Goal: Navigation & Orientation: Find specific page/section

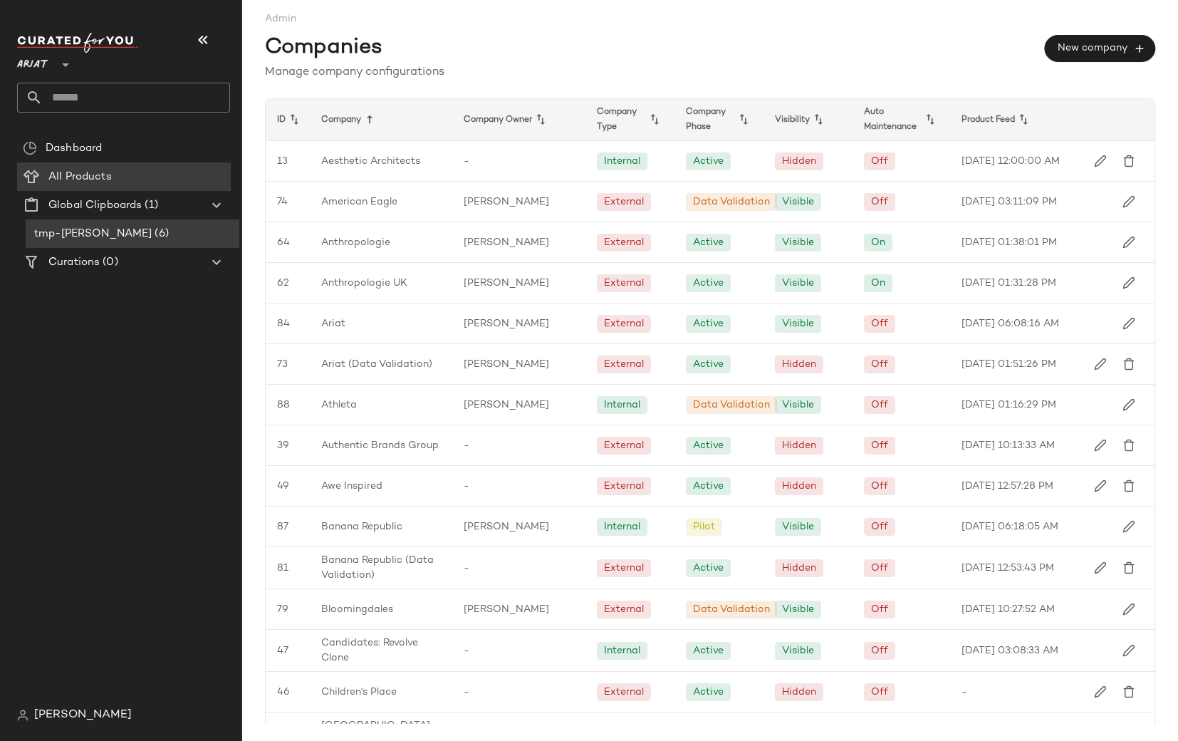
click at [41, 63] on span "Ariat" at bounding box center [32, 61] width 31 height 26
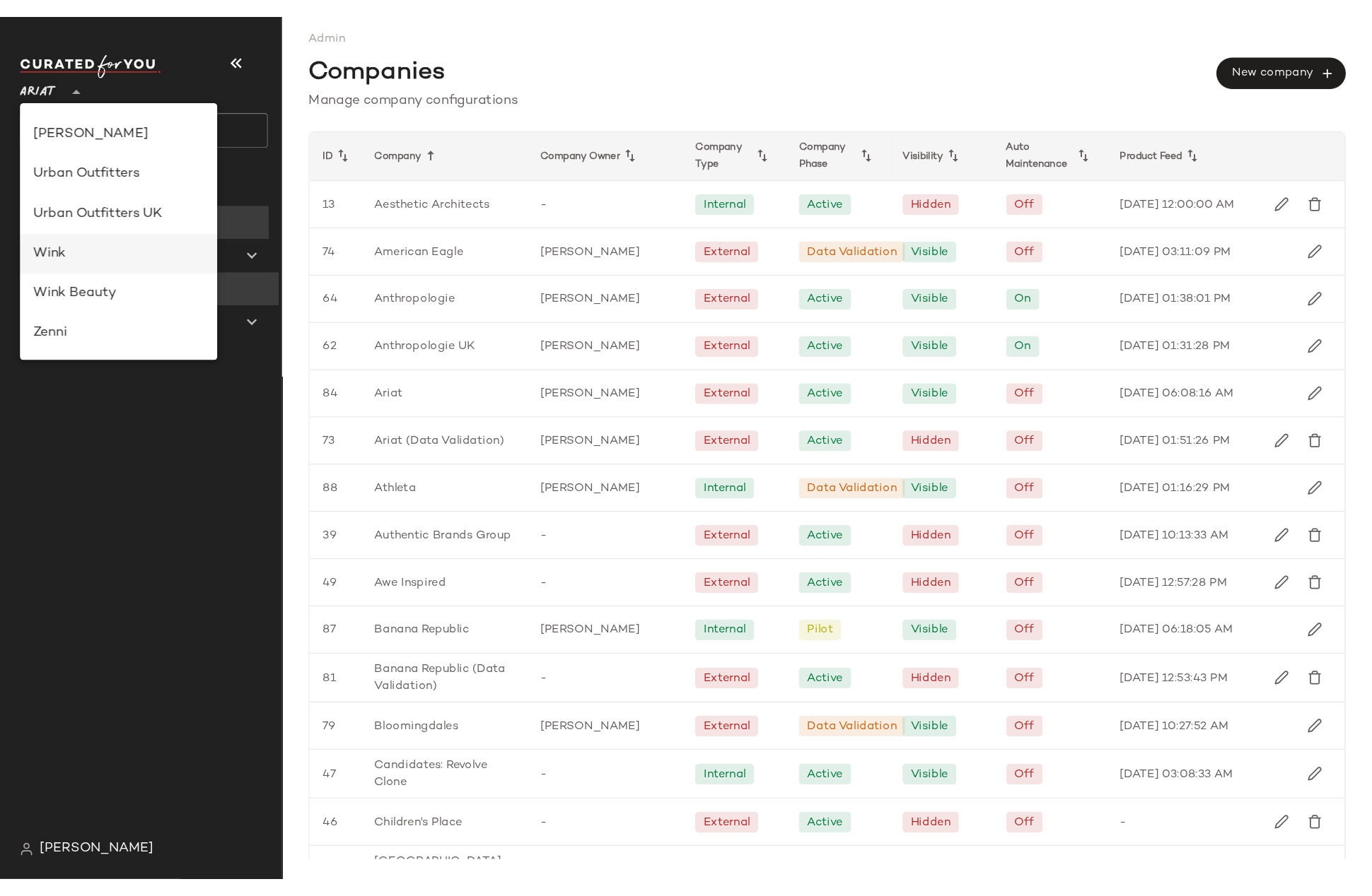
scroll to position [606, 0]
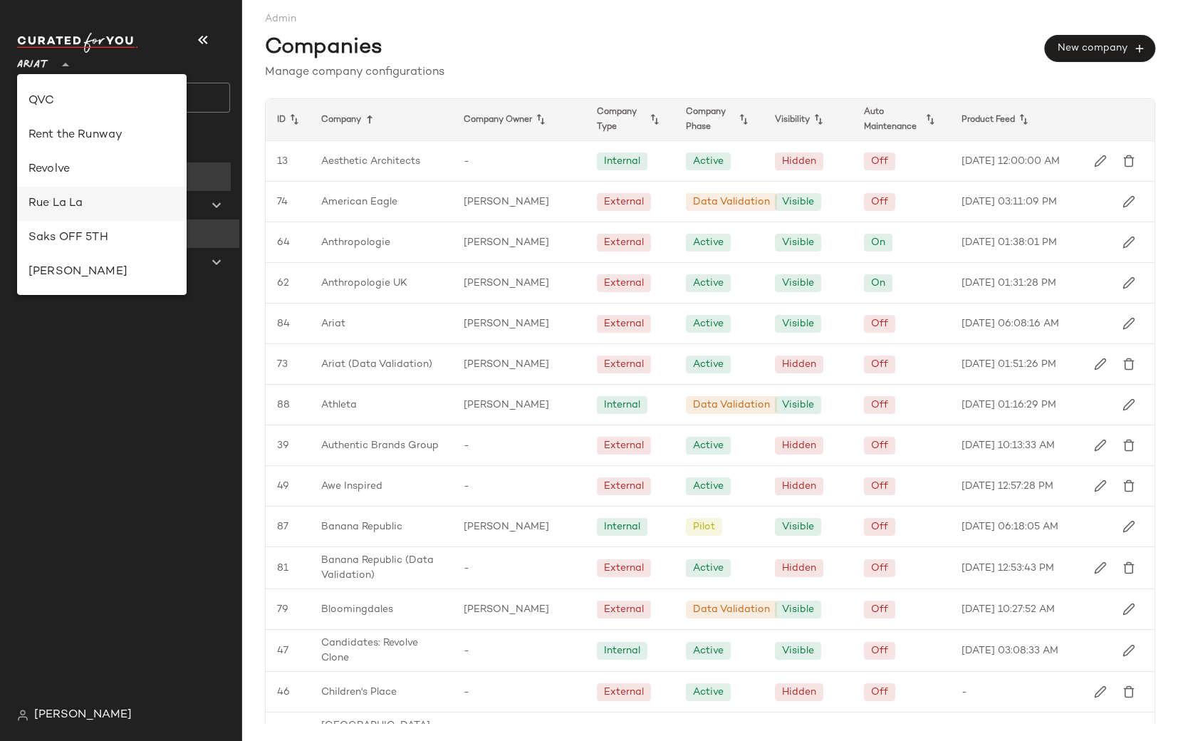
click at [75, 197] on div "Rue La La" at bounding box center [101, 203] width 147 height 17
type input "**"
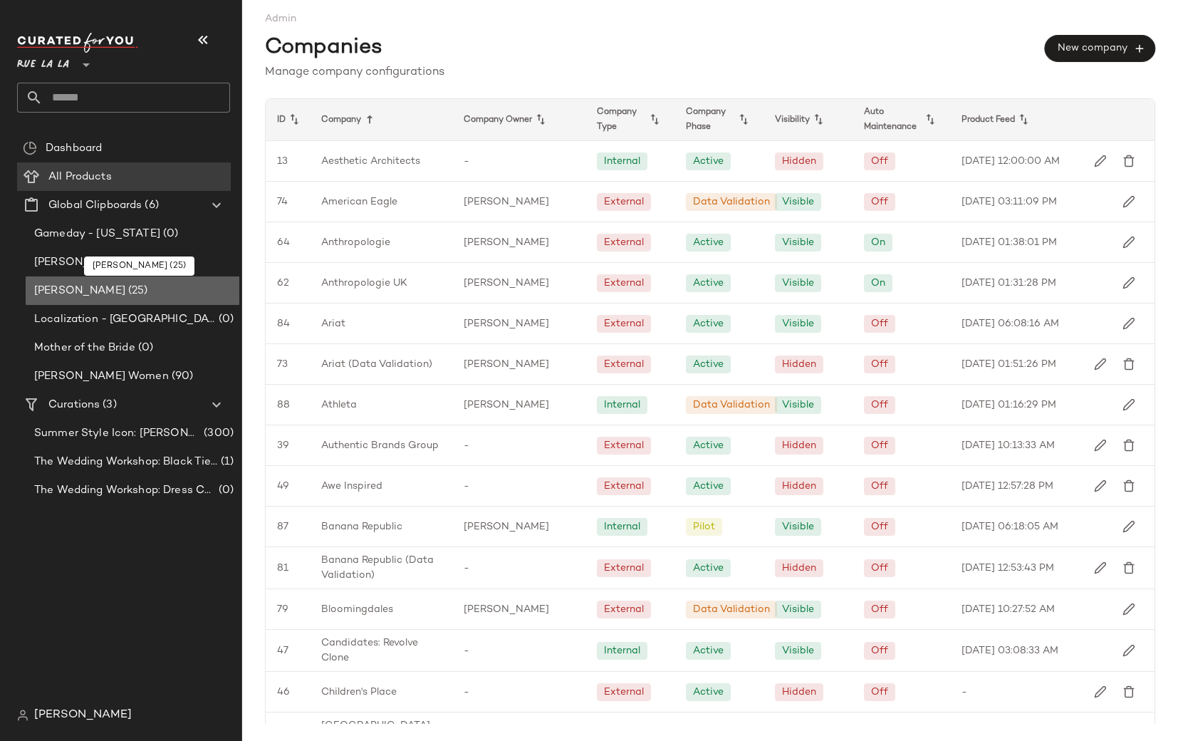
click at [94, 288] on span "[PERSON_NAME]" at bounding box center [79, 291] width 91 height 16
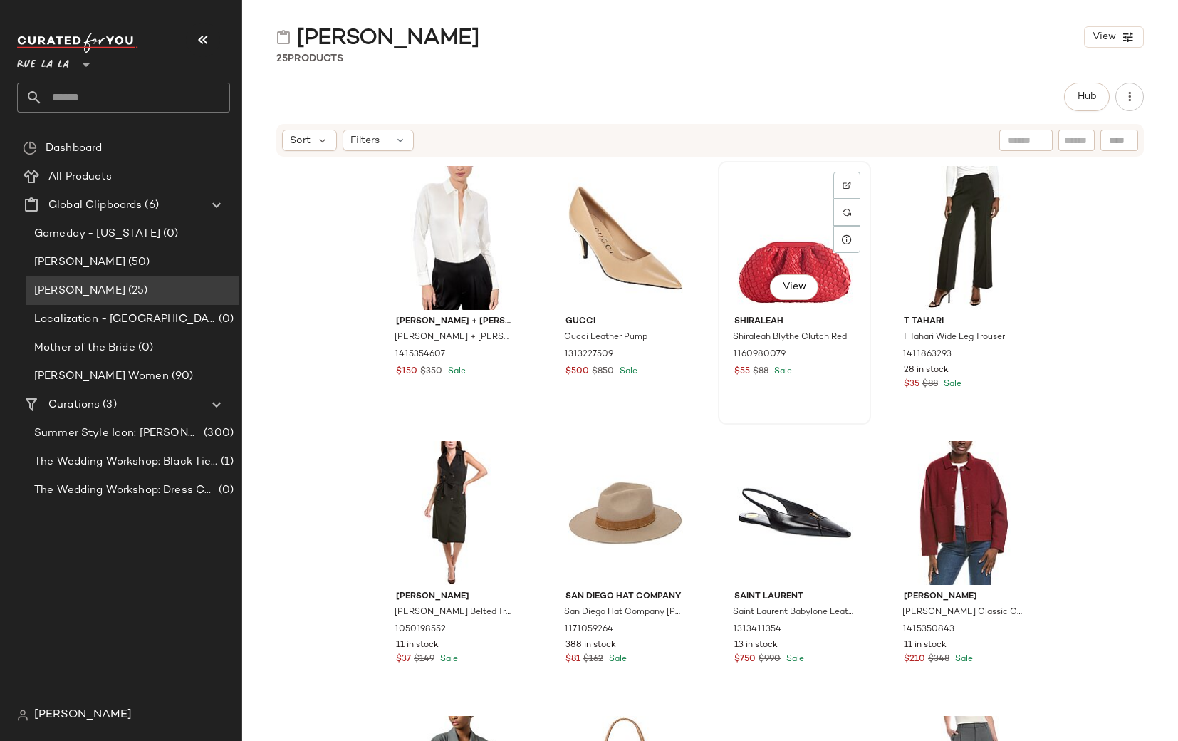
click at [773, 266] on div "View" at bounding box center [794, 238] width 143 height 144
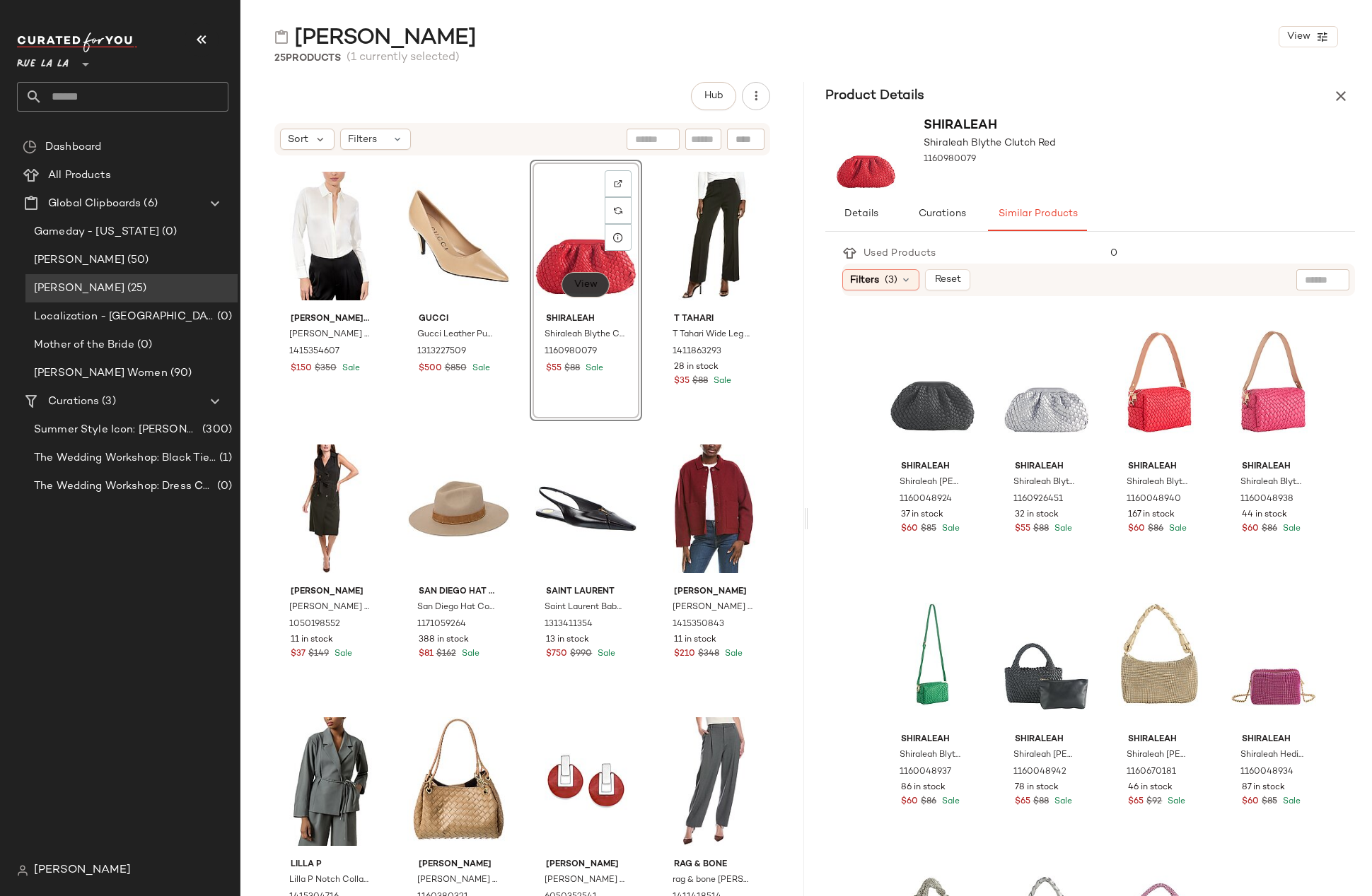
click at [593, 284] on button "View" at bounding box center [585, 285] width 48 height 26
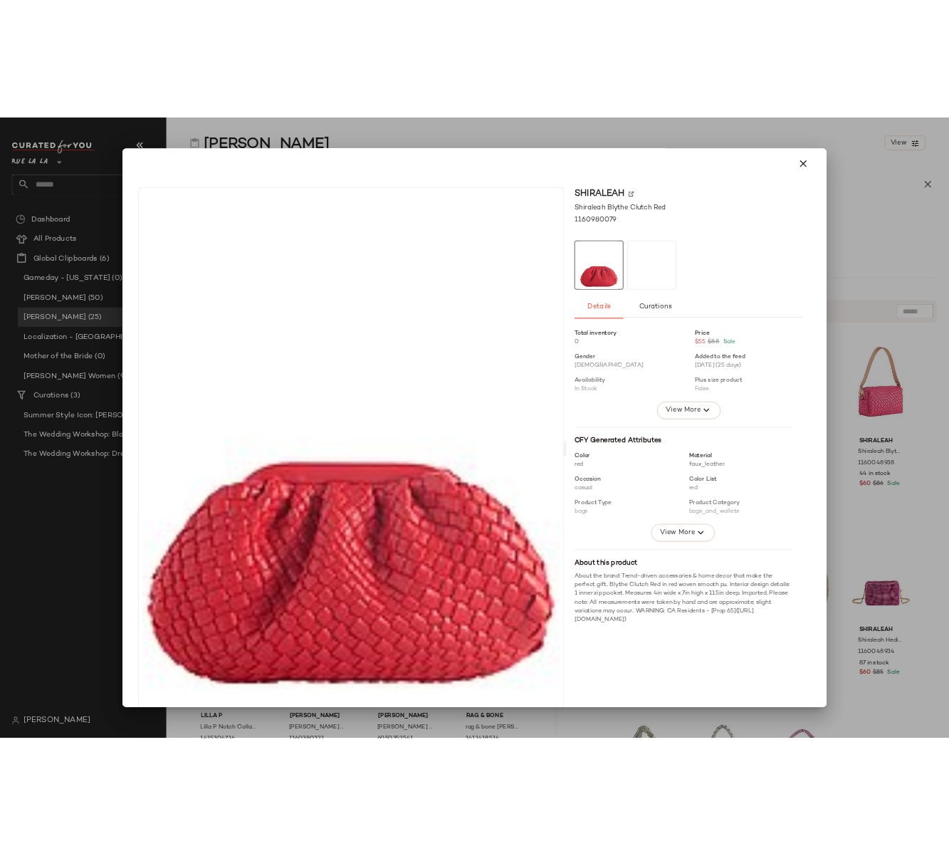
scroll to position [22, 0]
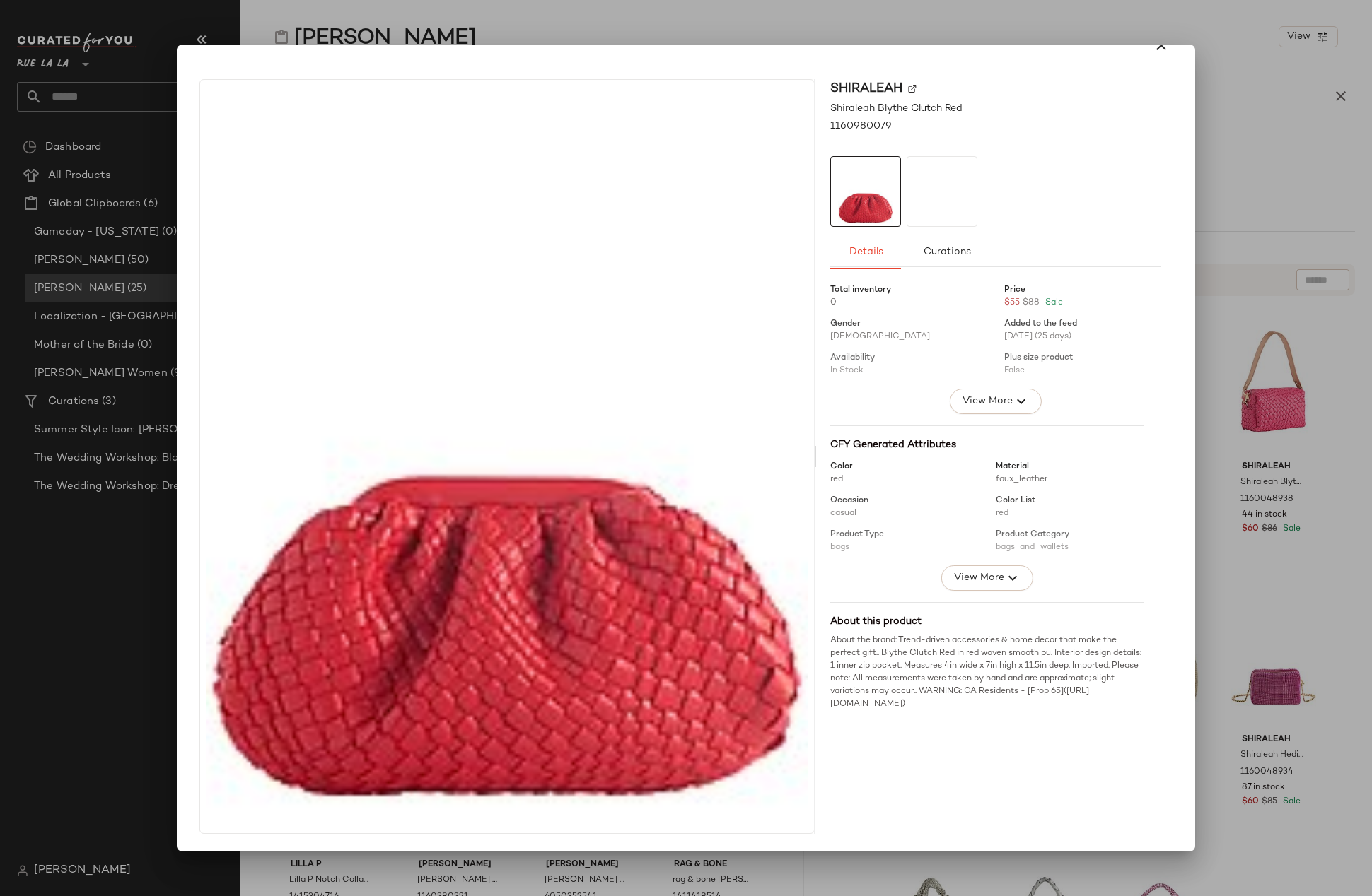
click at [597, 580] on img at bounding box center [507, 455] width 614 height 753
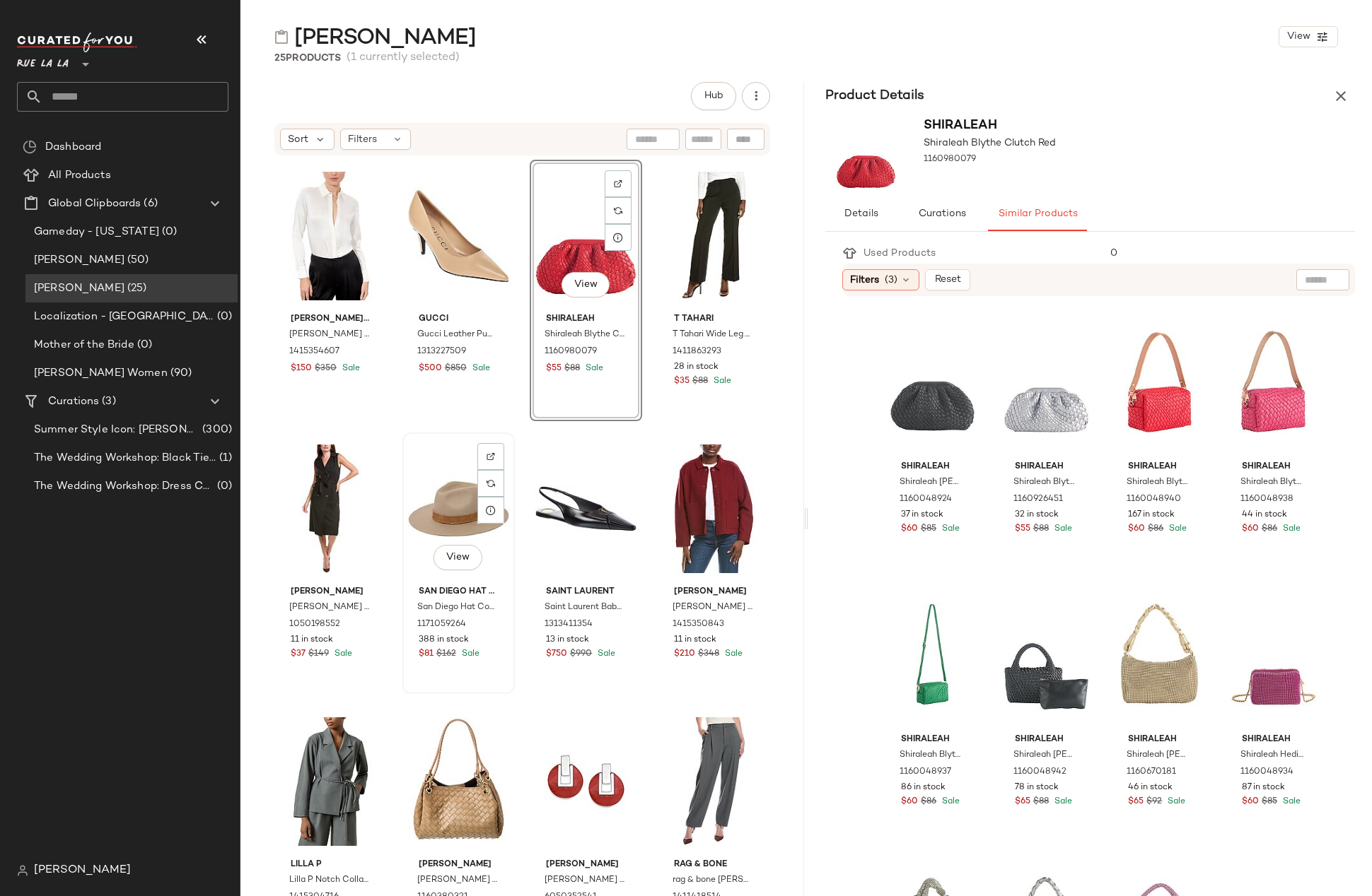
click at [465, 520] on div "View" at bounding box center [458, 509] width 102 height 143
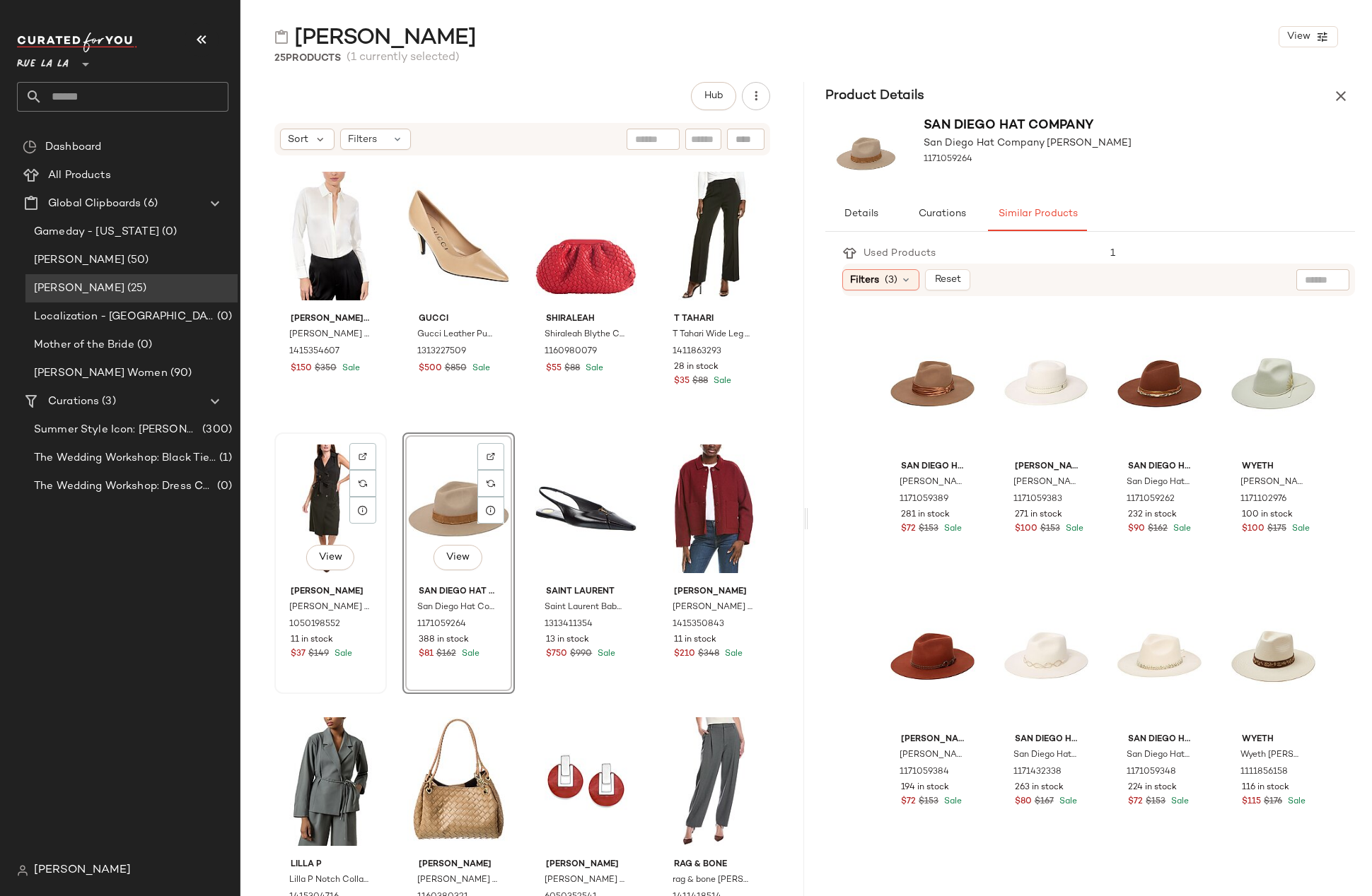
click at [310, 483] on div "View" at bounding box center [330, 509] width 102 height 143
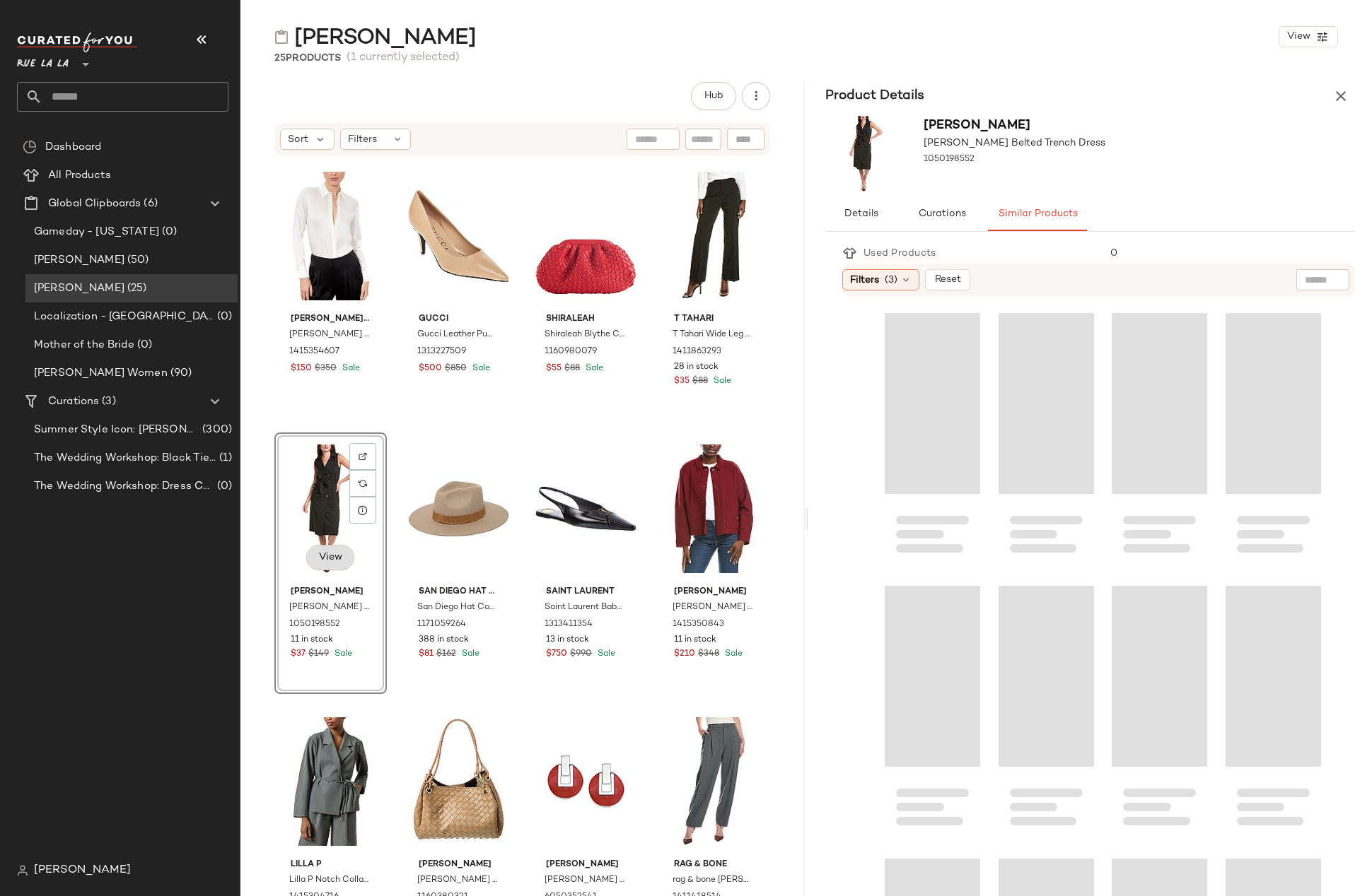
click at [339, 562] on span "View" at bounding box center [330, 557] width 24 height 11
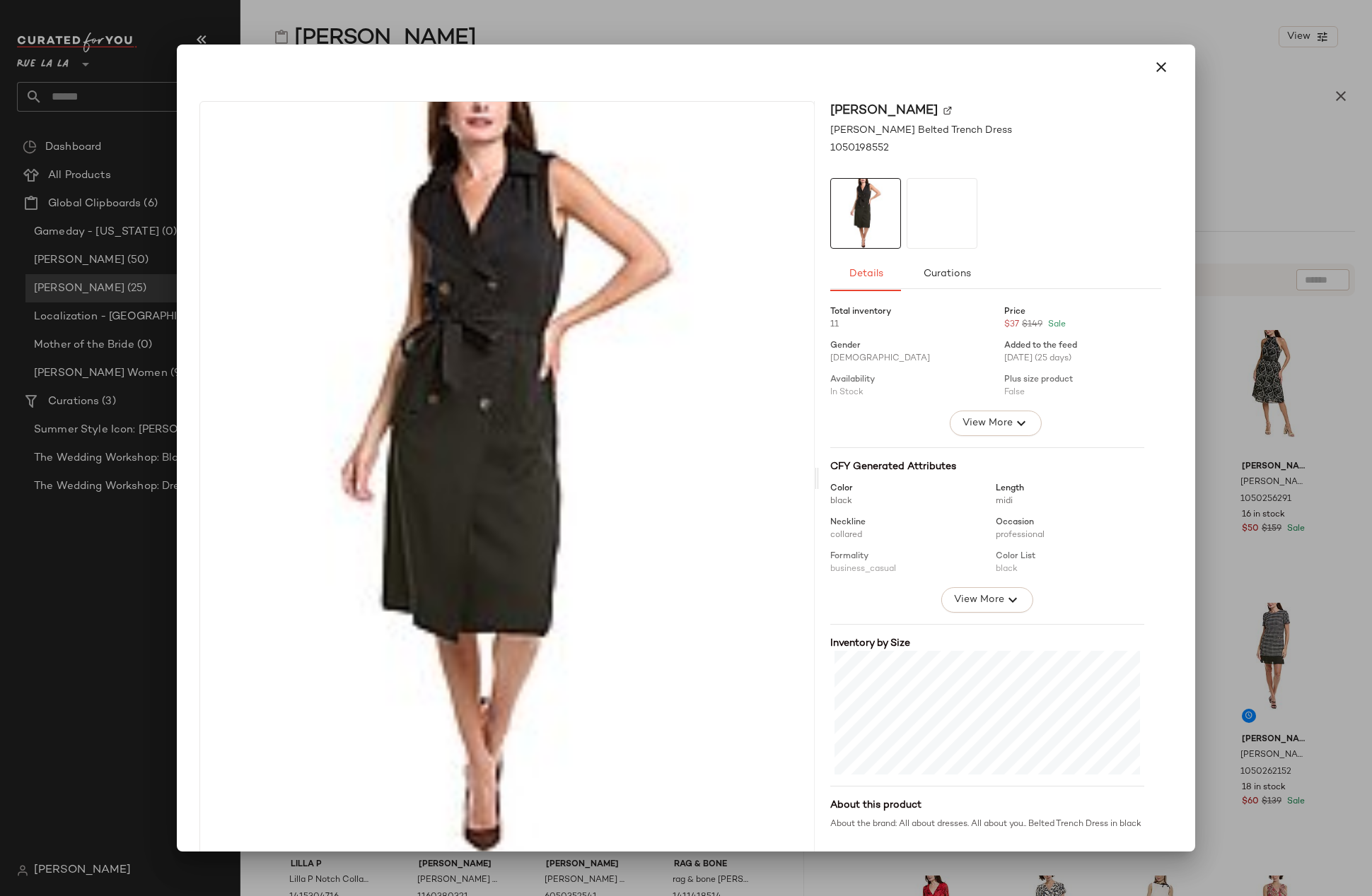
click at [921, 222] on div at bounding box center [941, 212] width 70 height 70
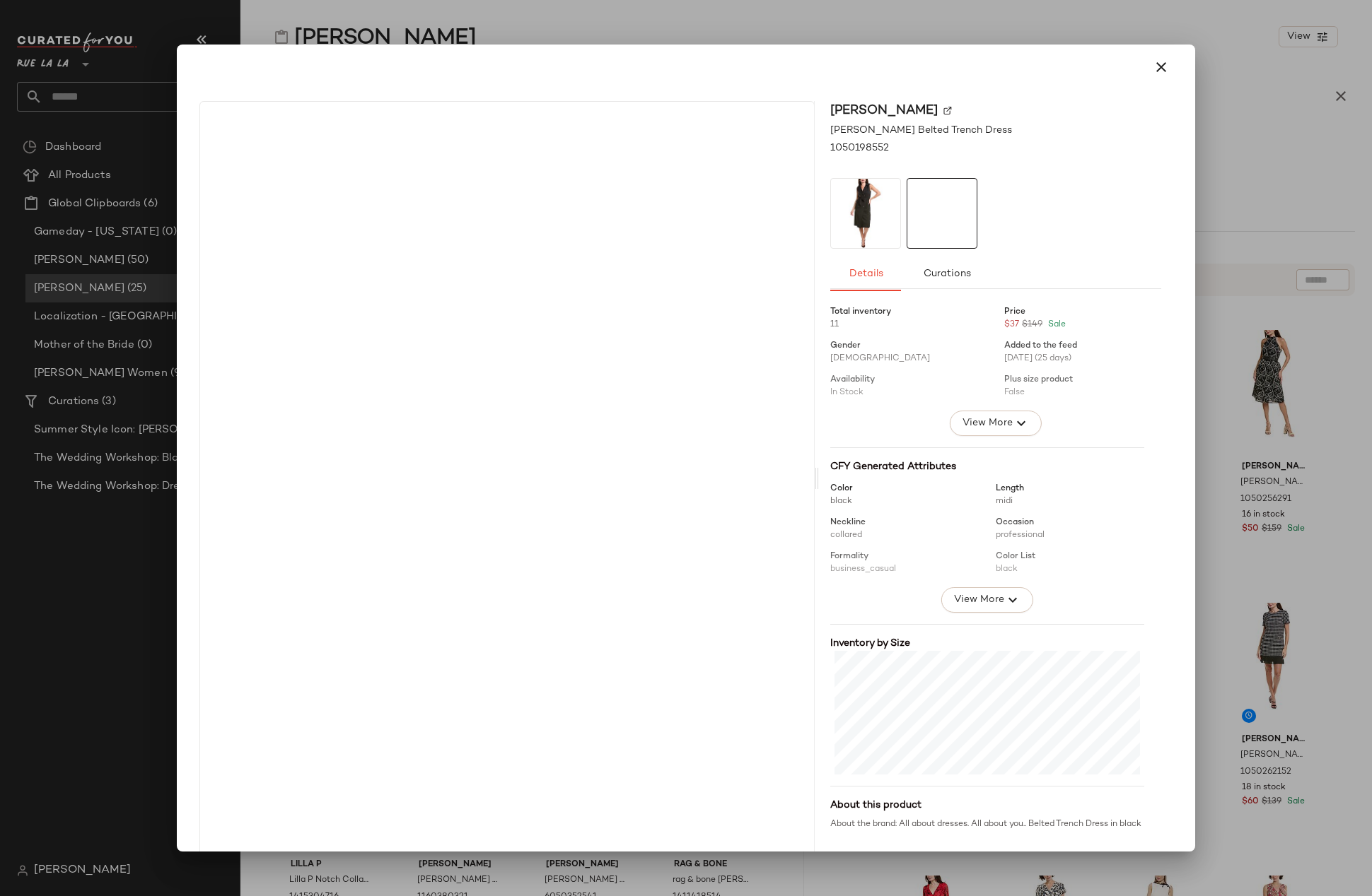
click at [849, 223] on img at bounding box center [866, 213] width 69 height 69
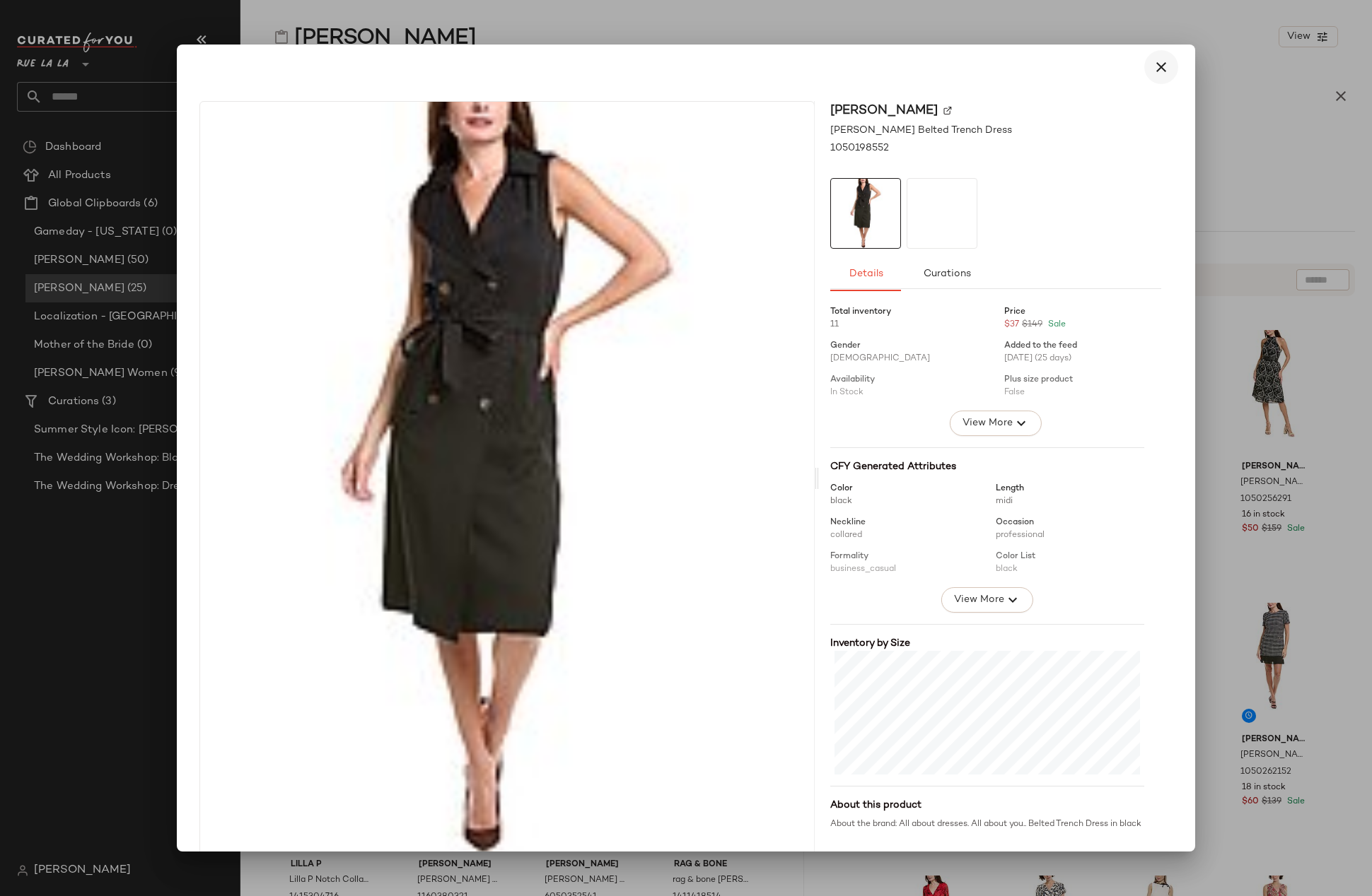
click at [1153, 65] on icon "button" at bounding box center [1161, 66] width 17 height 17
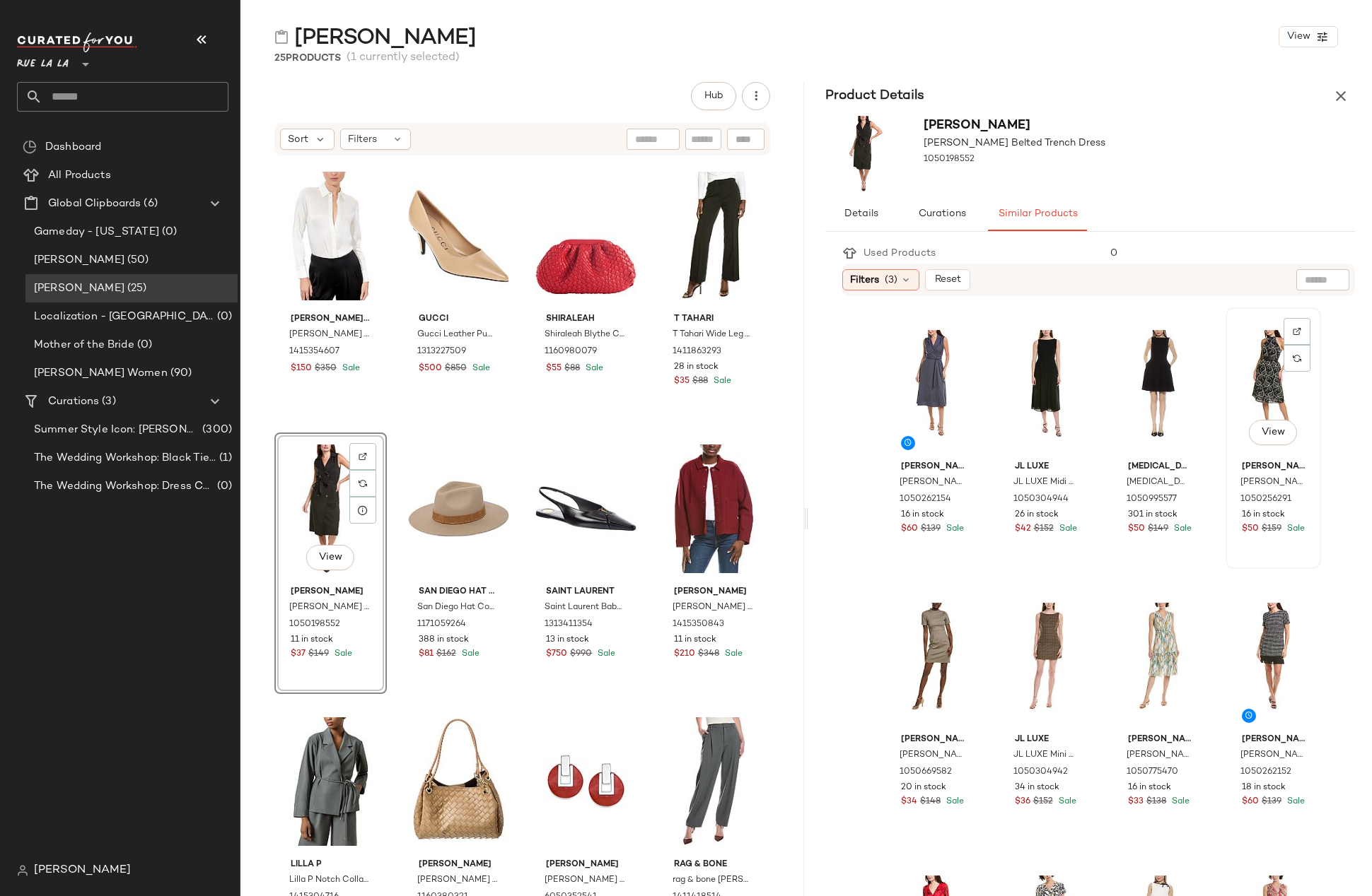
click at [1168, 371] on div "View" at bounding box center [1273, 384] width 85 height 143
click at [149, 423] on span "Summer Style Icon: [PERSON_NAME]" at bounding box center [116, 430] width 166 height 16
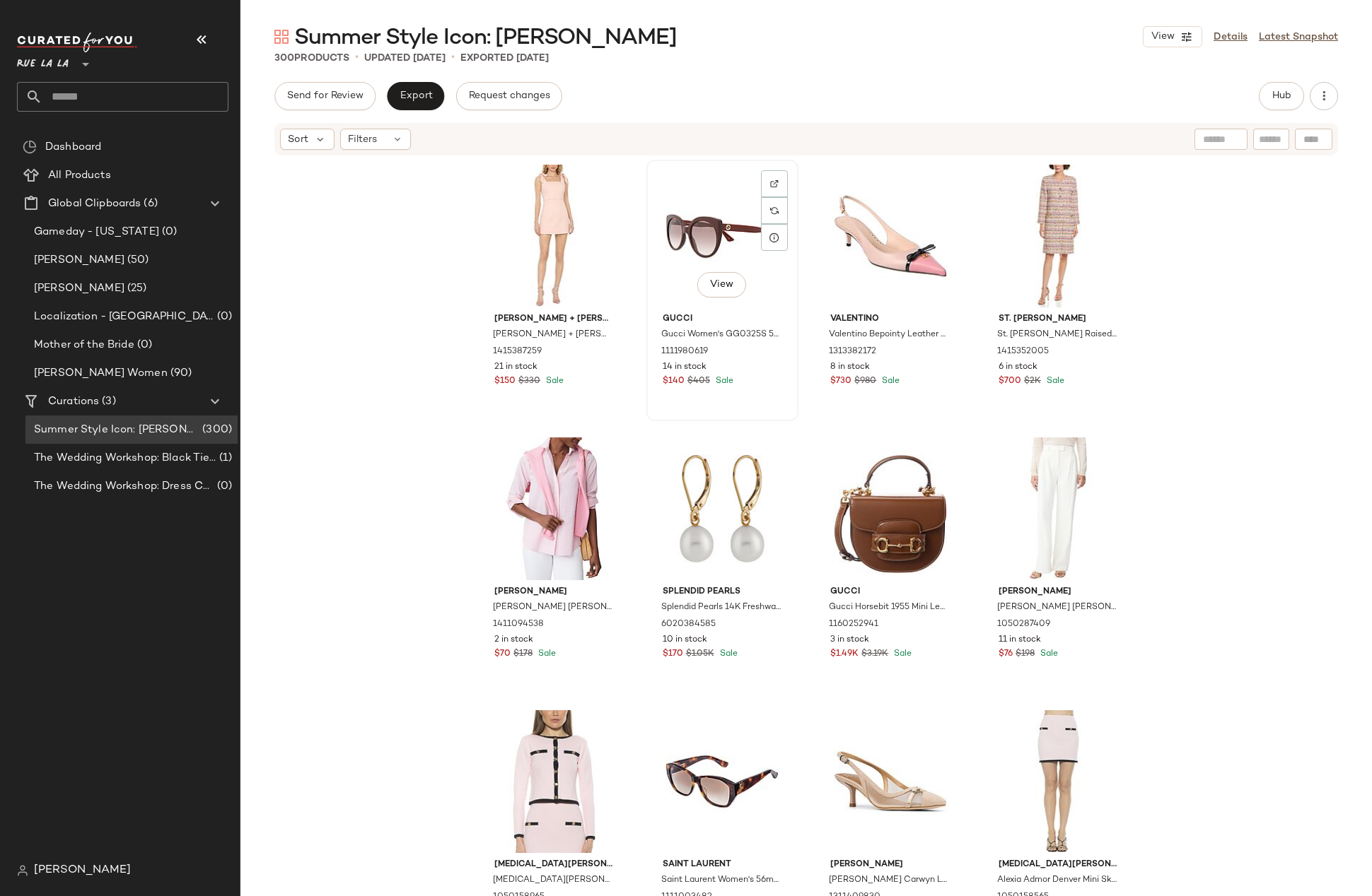
click at [683, 235] on div "View" at bounding box center [722, 236] width 142 height 143
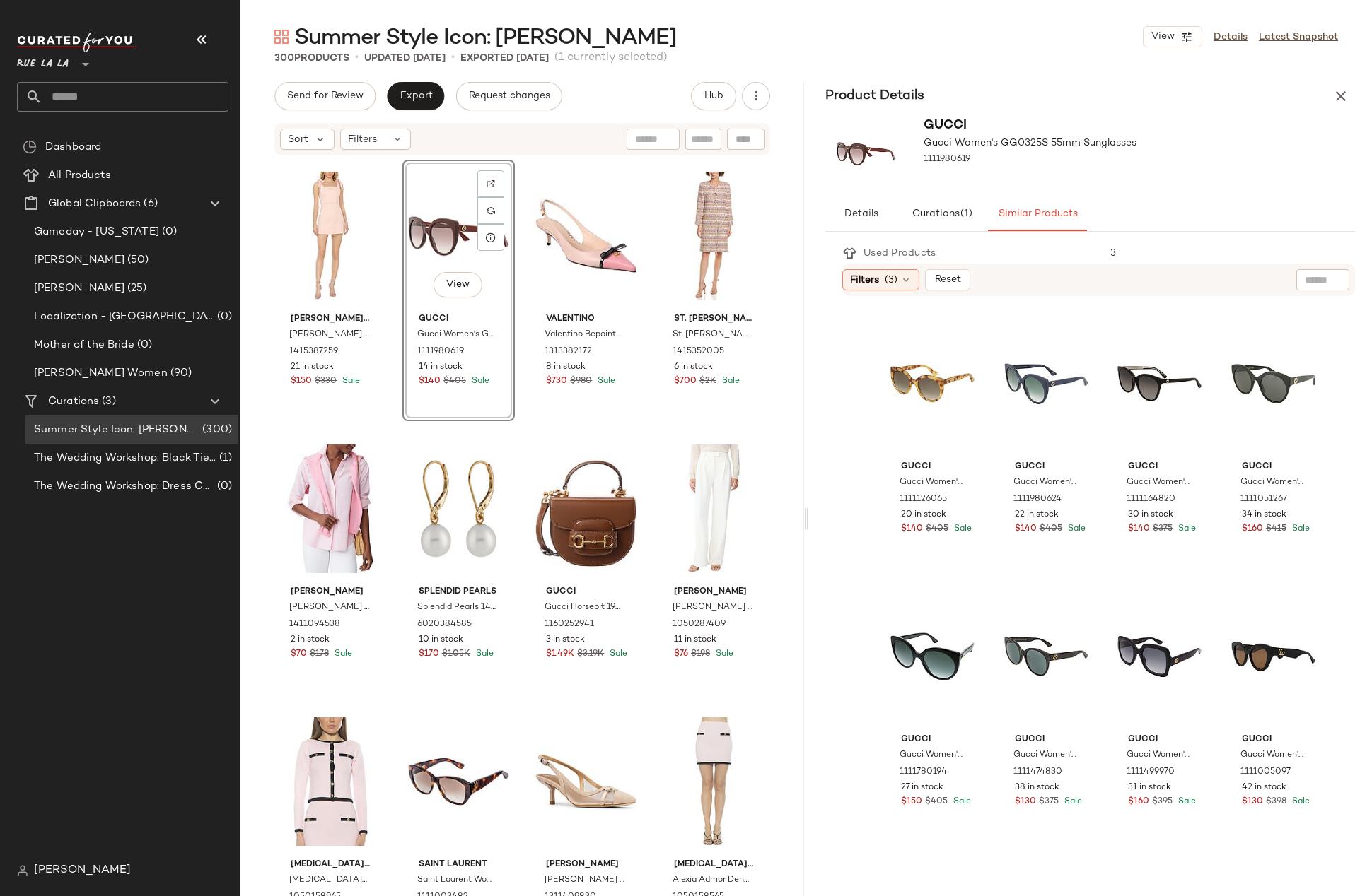
click at [69, 734] on span "[PERSON_NAME]" at bounding box center [82, 870] width 97 height 17
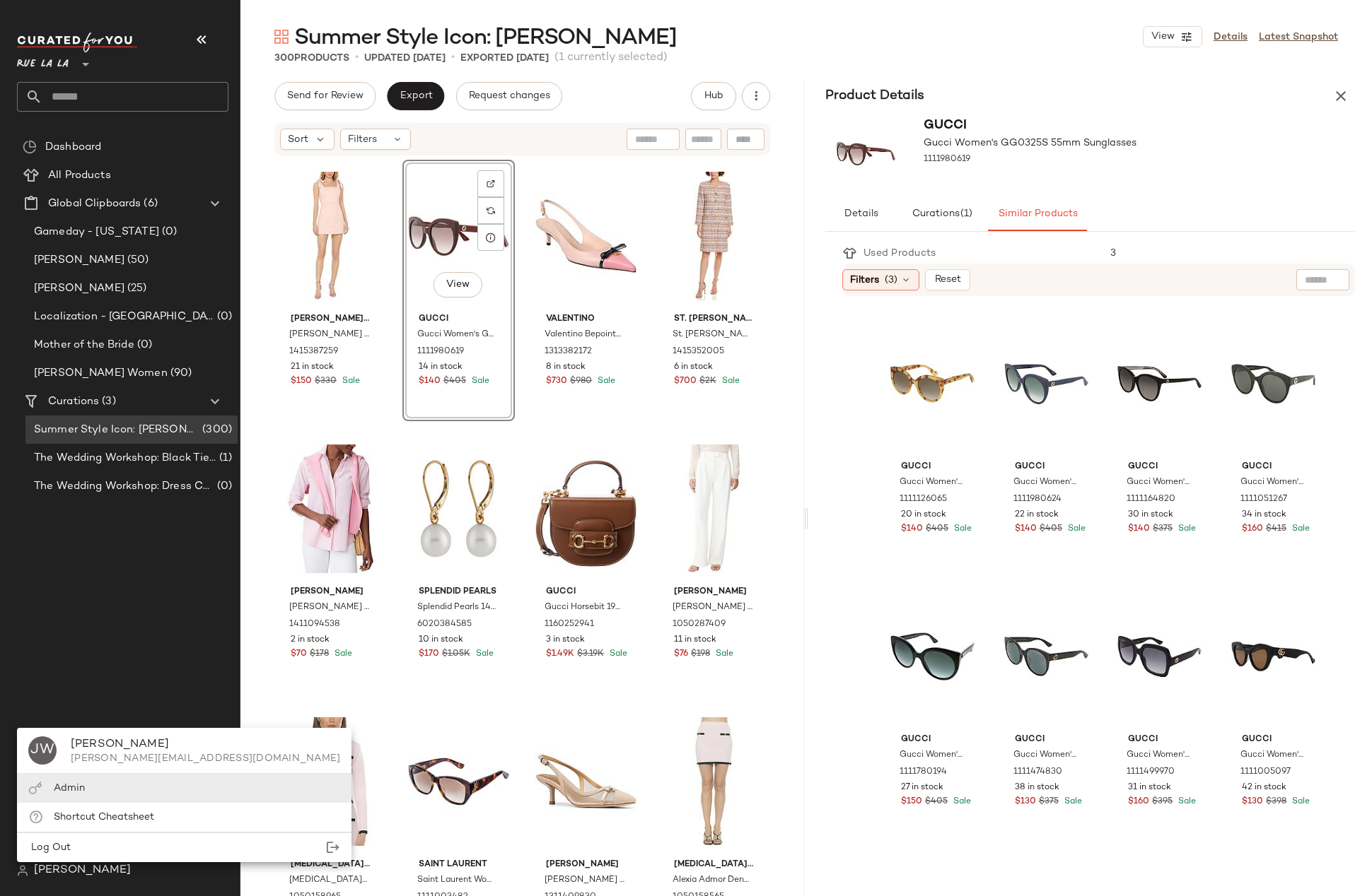
click at [74, 734] on span "Admin" at bounding box center [69, 788] width 31 height 11
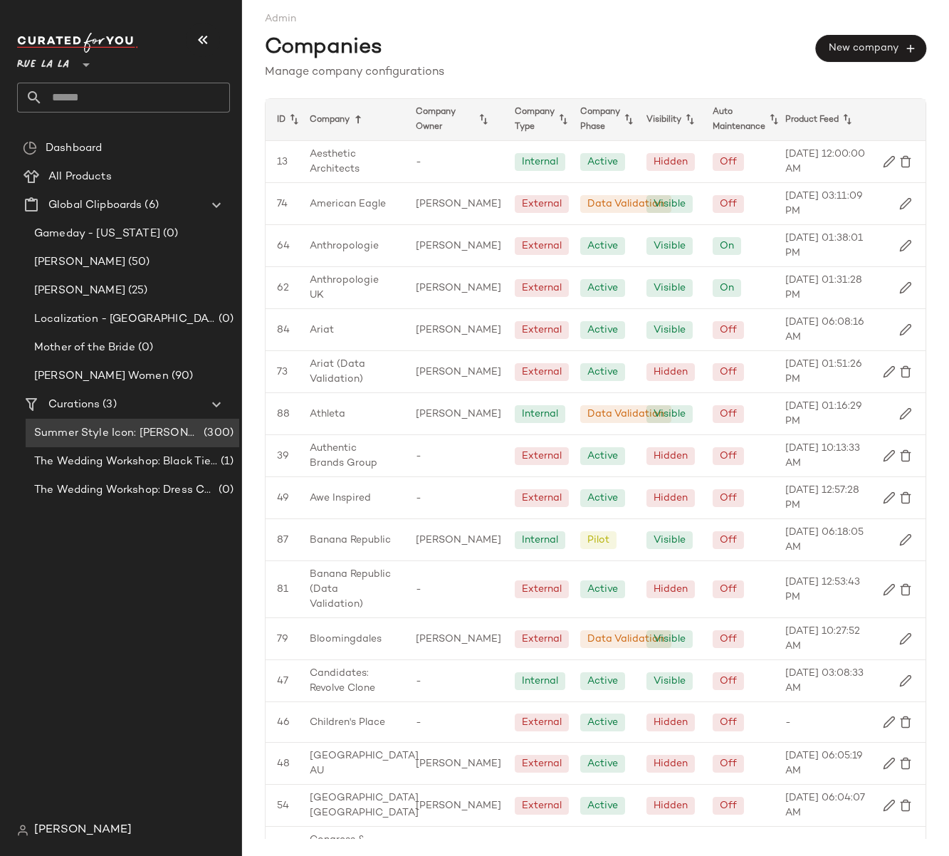
click at [387, 36] on div "Companies New company" at bounding box center [596, 45] width 662 height 38
click at [445, 24] on span "Admin" at bounding box center [596, 13] width 662 height 26
click at [179, 629] on div "Dashboard All Products Global Clipboards (6) Gameday - [US_STATE] (0) [PERSON_N…" at bounding box center [129, 475] width 224 height 682
click at [81, 182] on span "All Products" at bounding box center [79, 177] width 63 height 16
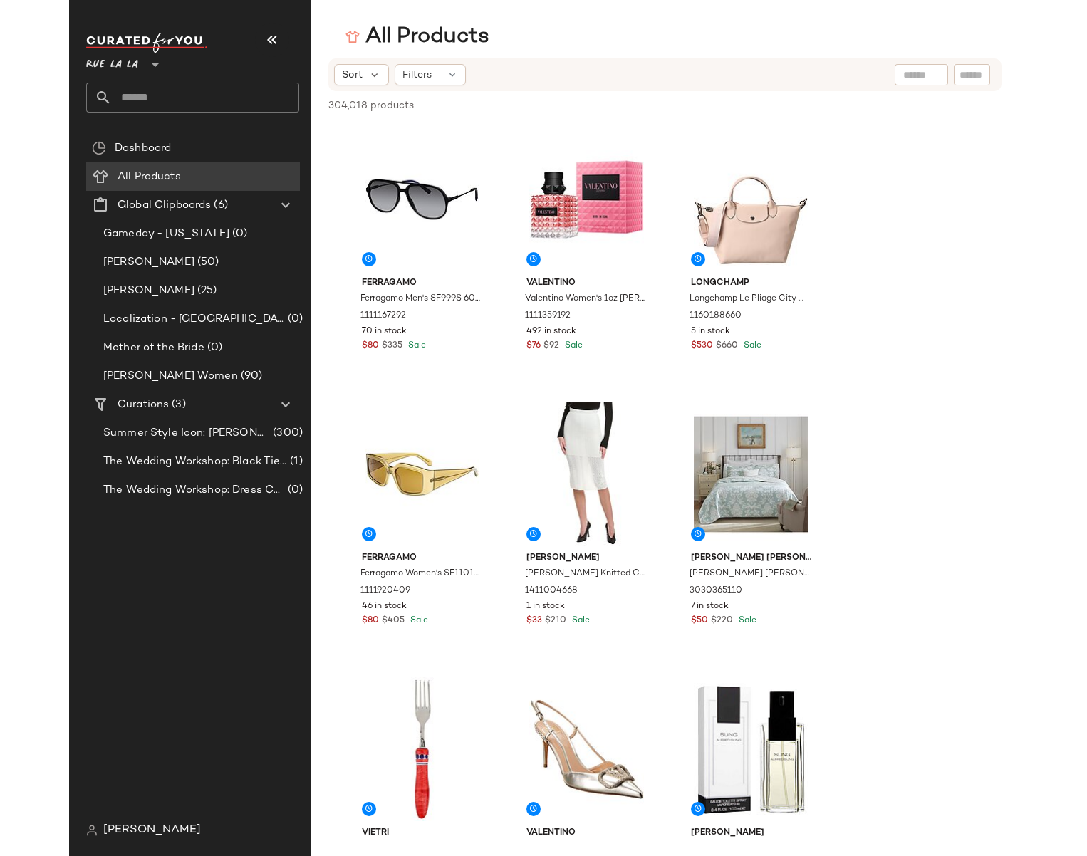
scroll to position [171, 0]
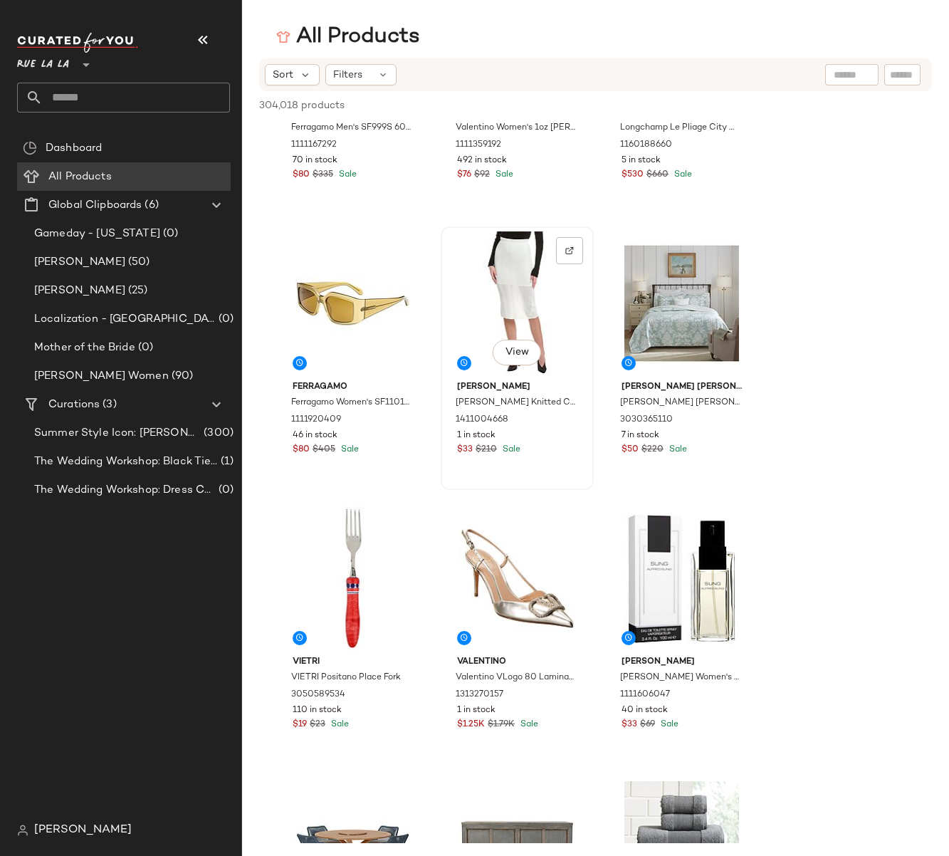
click at [515, 274] on div "View" at bounding box center [517, 303] width 143 height 144
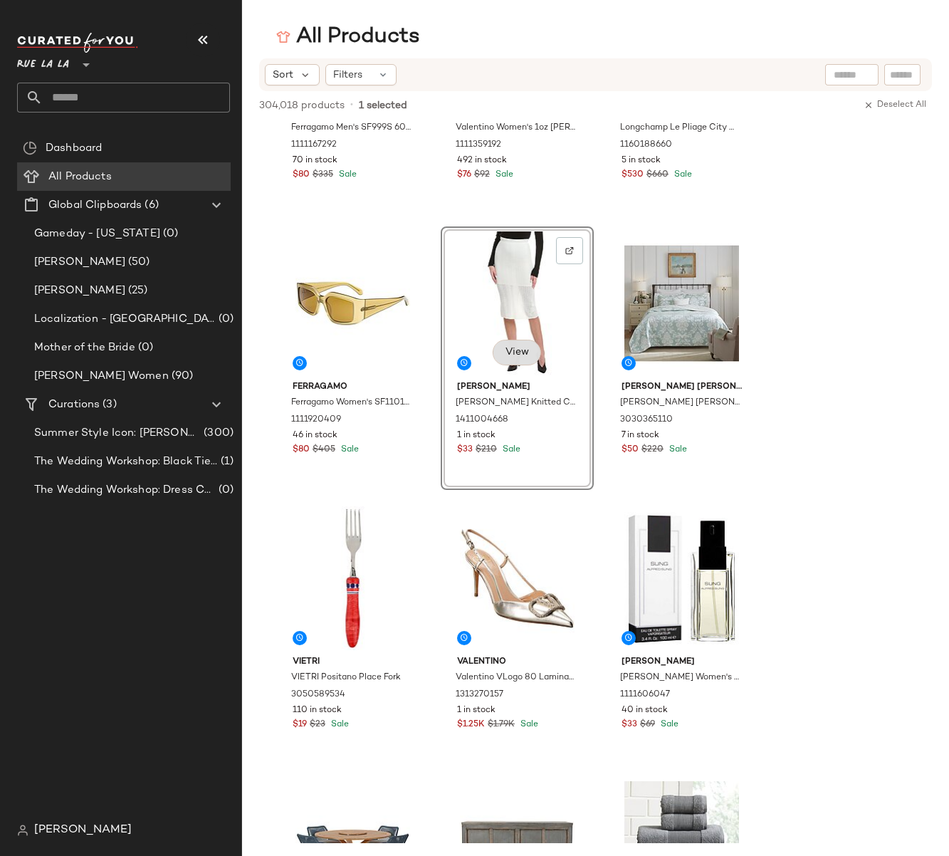
click at [514, 353] on span "View" at bounding box center [517, 352] width 24 height 11
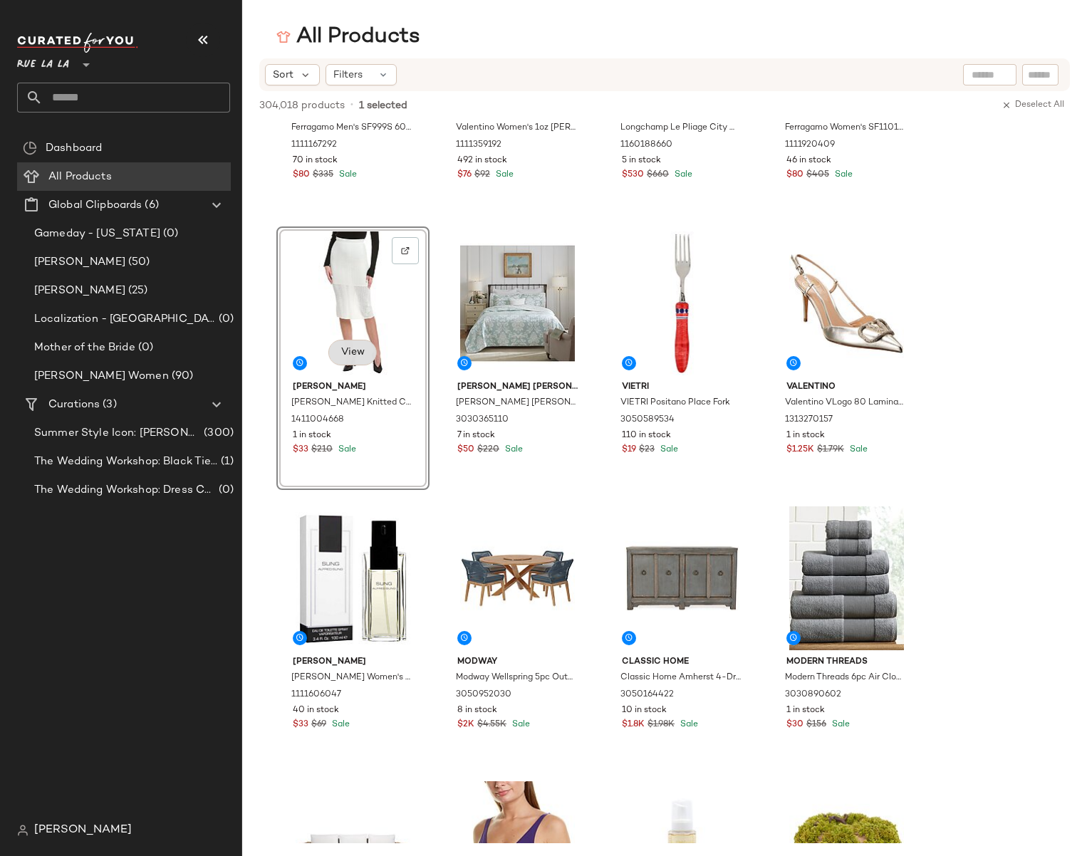
click at [353, 345] on button "View" at bounding box center [352, 353] width 48 height 26
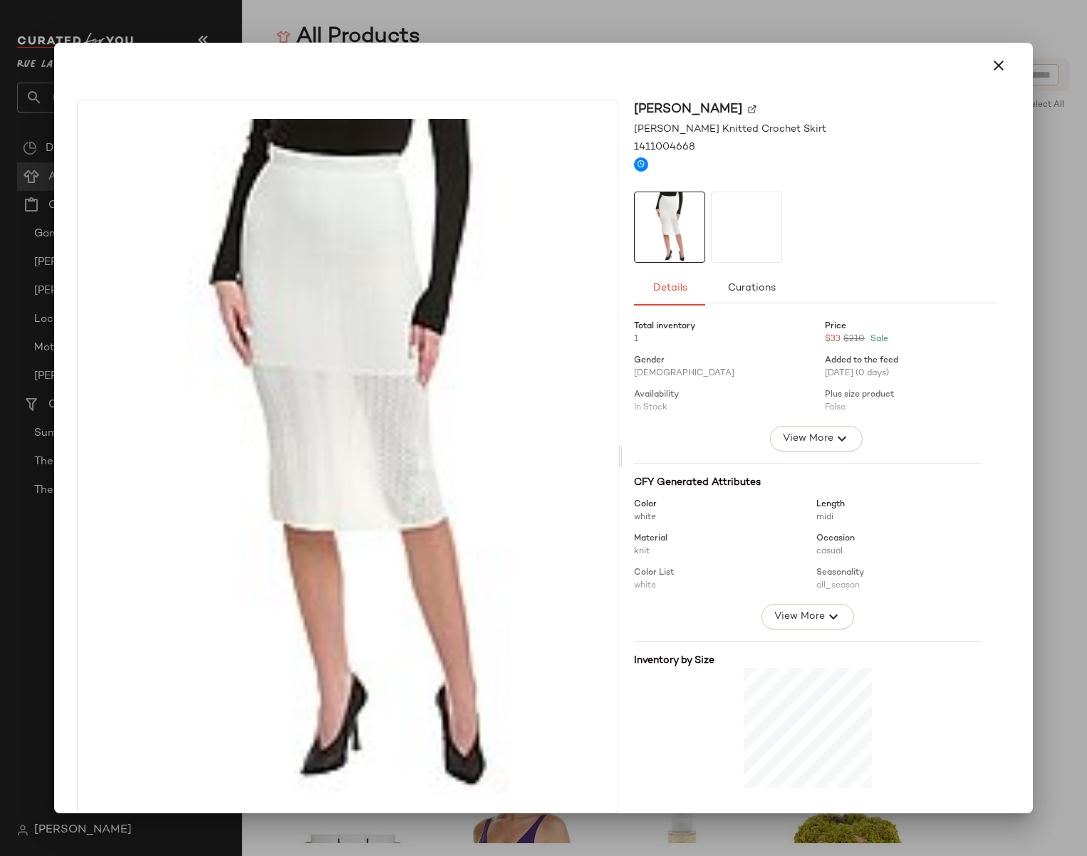
click at [381, 352] on img at bounding box center [348, 456] width 540 height 675
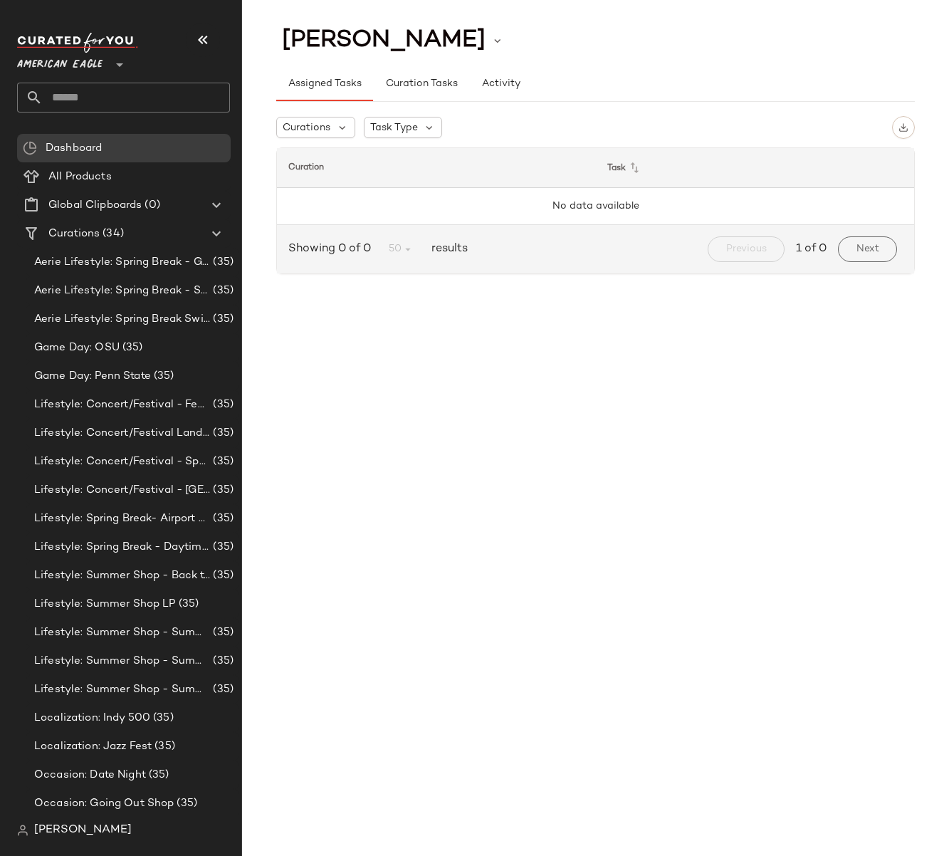
click at [53, 72] on span "American Eagle" at bounding box center [59, 61] width 85 height 26
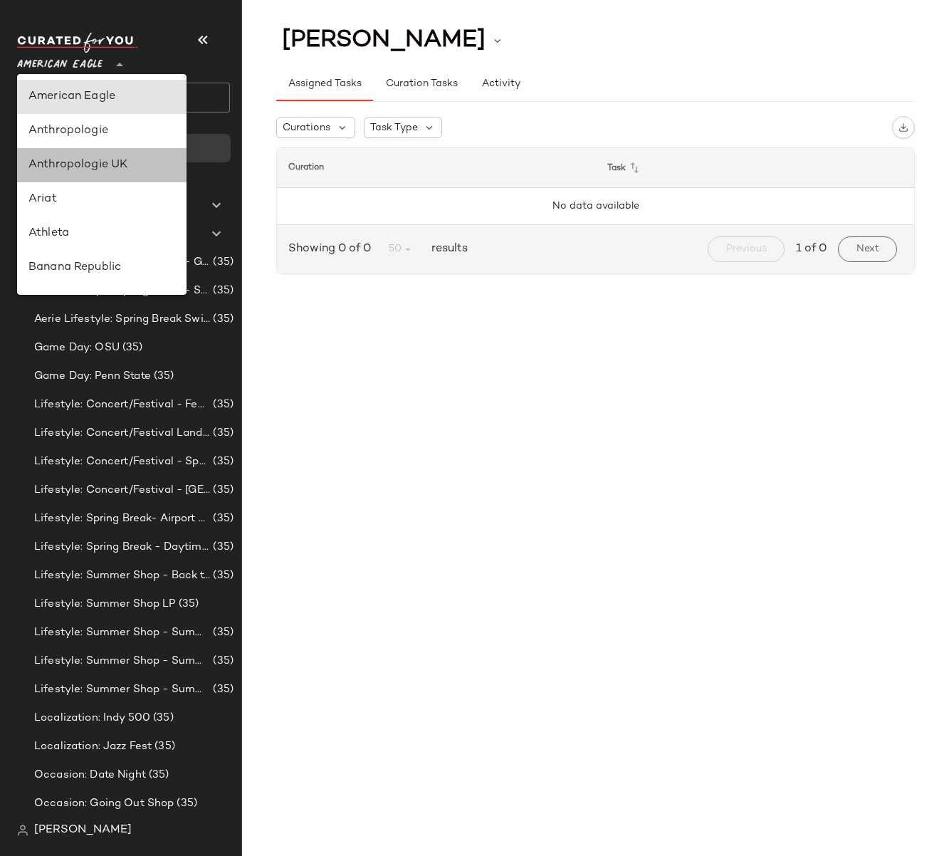
click at [71, 172] on div "Anthropologie UK" at bounding box center [101, 165] width 147 height 17
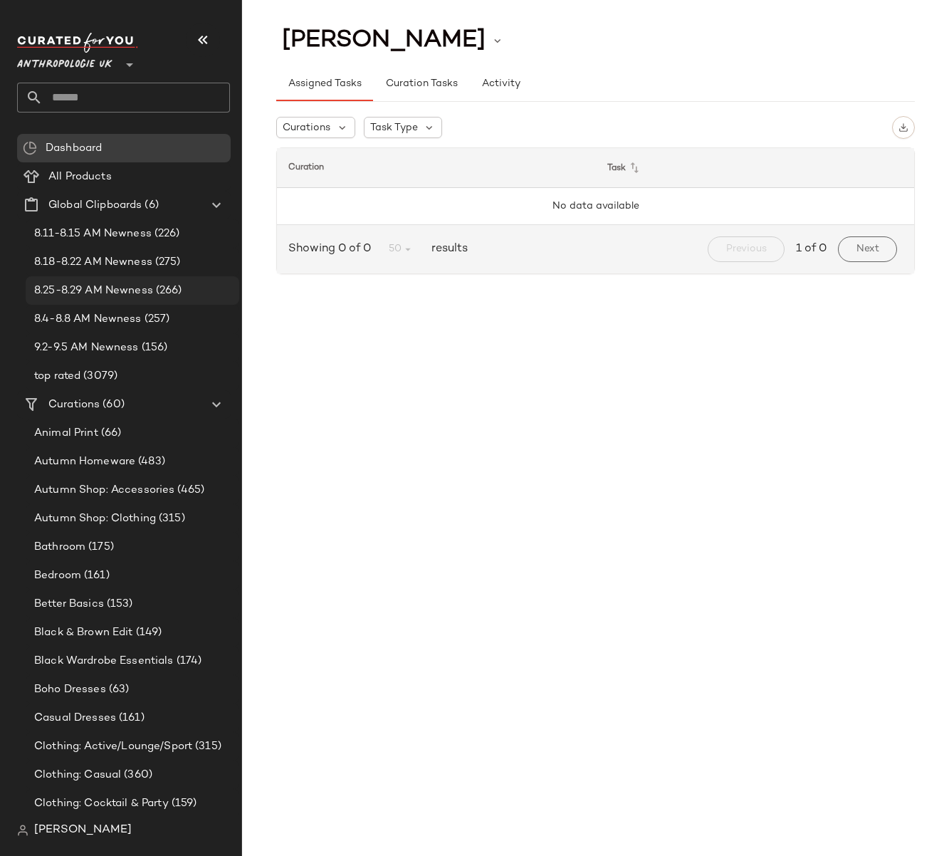
click at [140, 288] on span "8.25-8.29 AM Newness" at bounding box center [93, 291] width 119 height 16
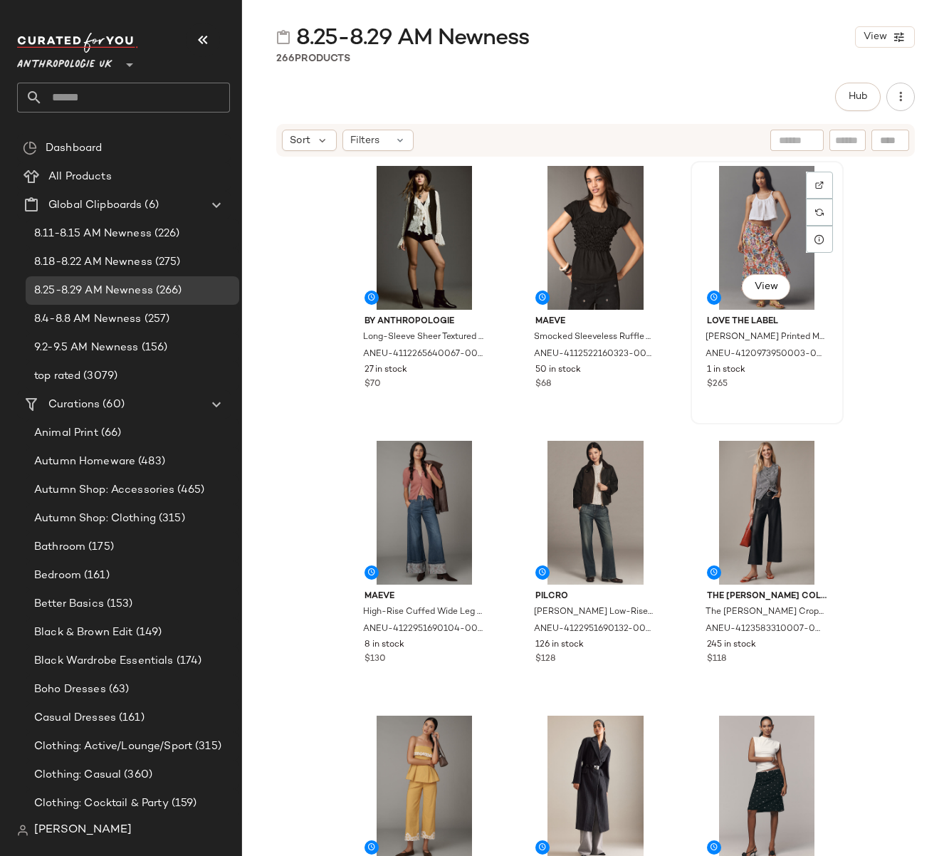
click at [736, 237] on div "View" at bounding box center [767, 238] width 143 height 144
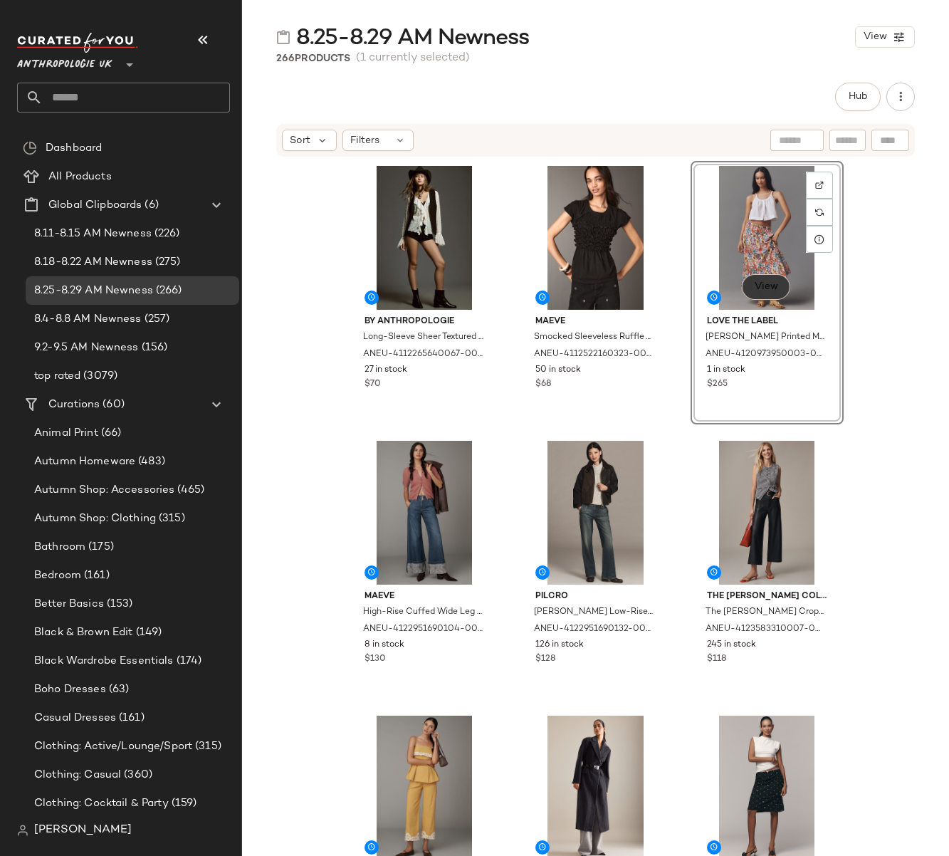
click at [778, 283] on button "View" at bounding box center [766, 287] width 48 height 26
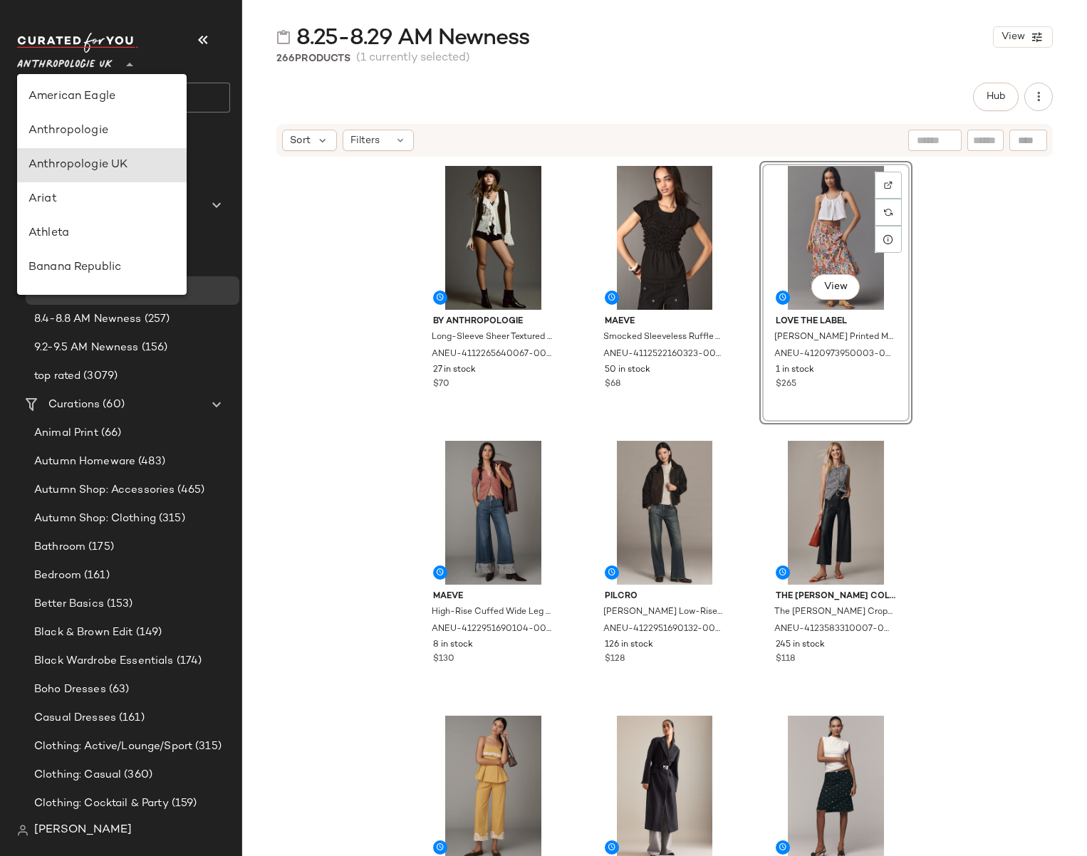
click at [103, 67] on span "Anthropologie UK" at bounding box center [64, 61] width 95 height 26
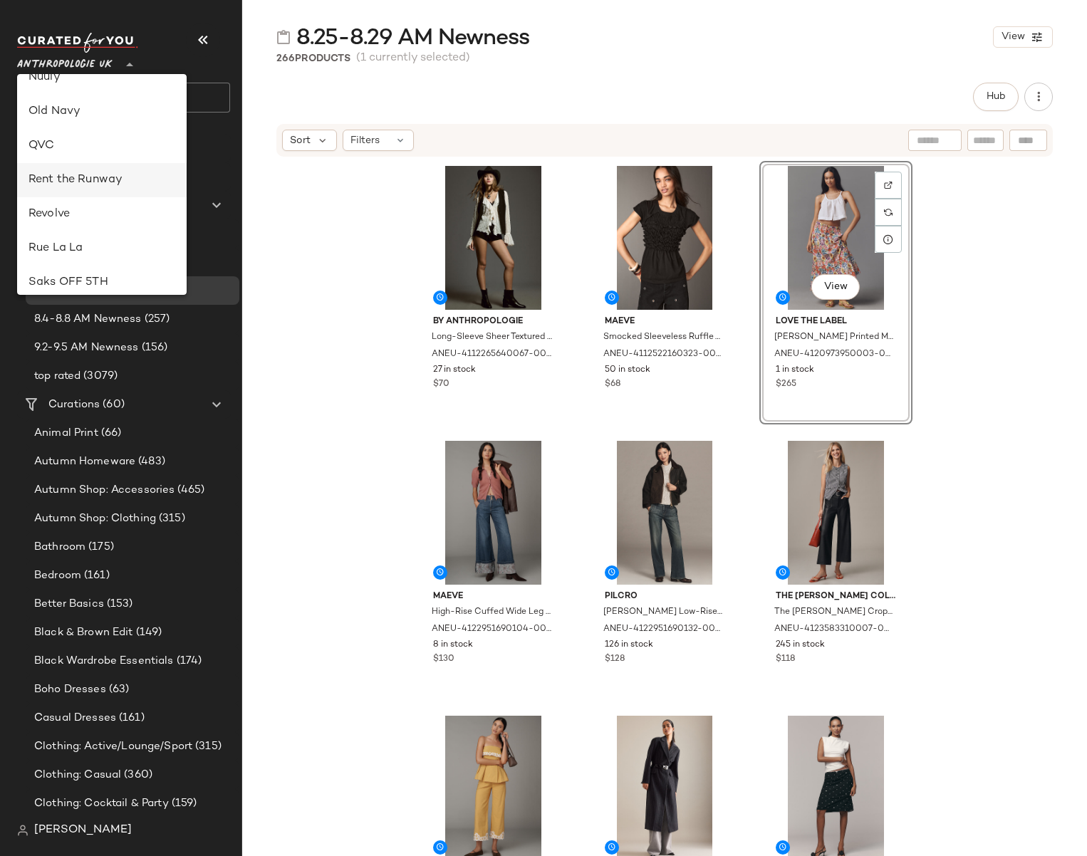
scroll to position [581, 0]
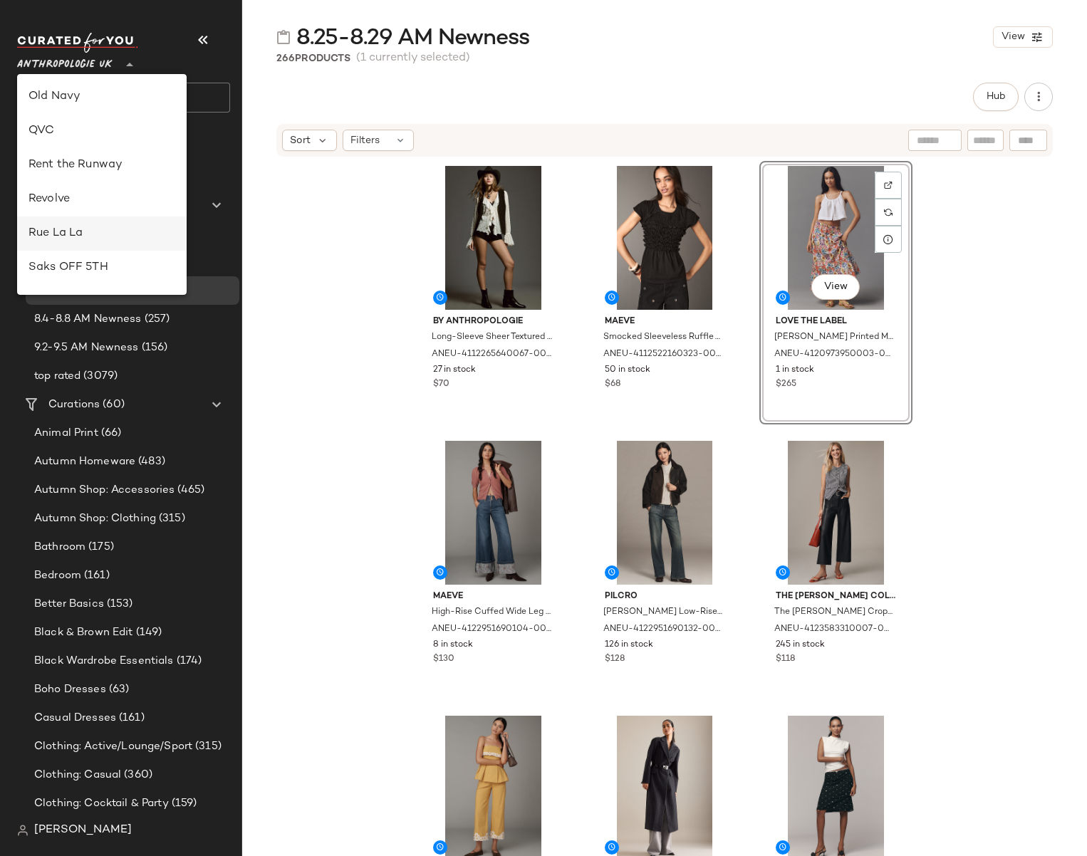
click at [87, 243] on div "Rue La La" at bounding box center [101, 234] width 169 height 34
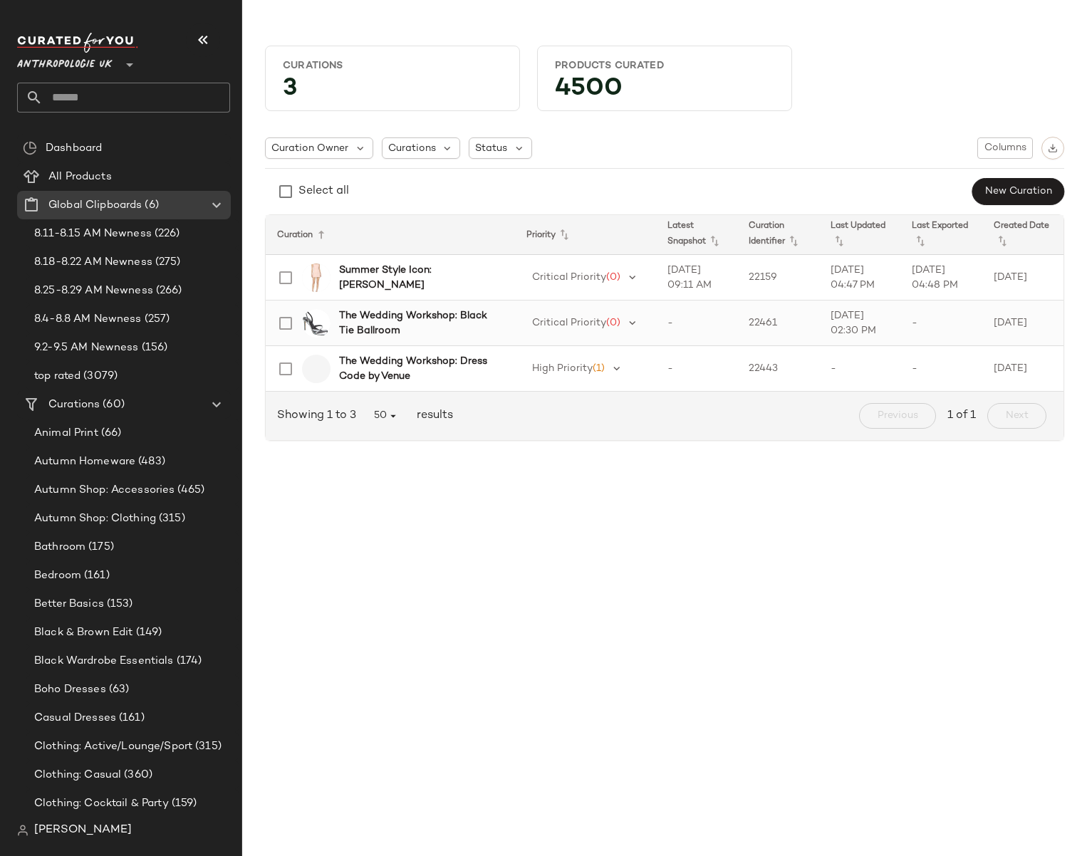
click at [383, 330] on b "The Wedding Workshop: Black Tie Ballroom" at bounding box center [418, 323] width 159 height 30
click at [370, 327] on b "The Wedding Workshop: Black Tie Ballroom" at bounding box center [418, 323] width 159 height 30
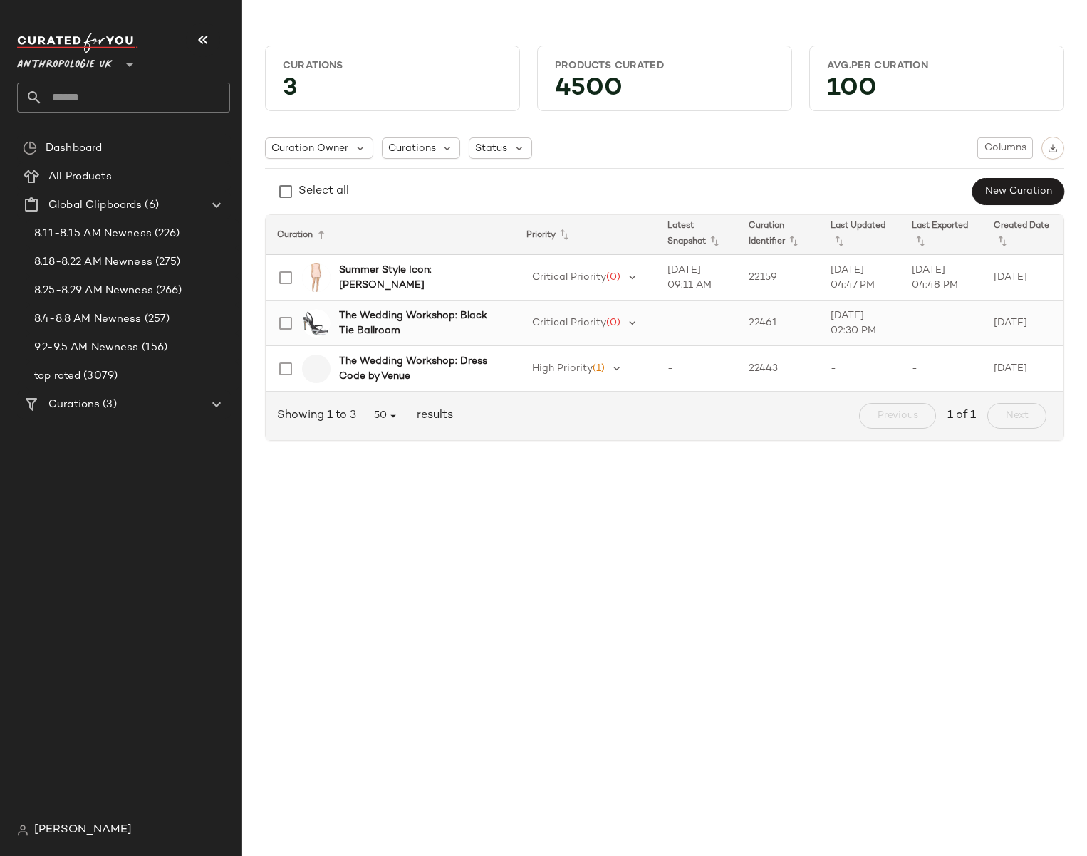
type input "**"
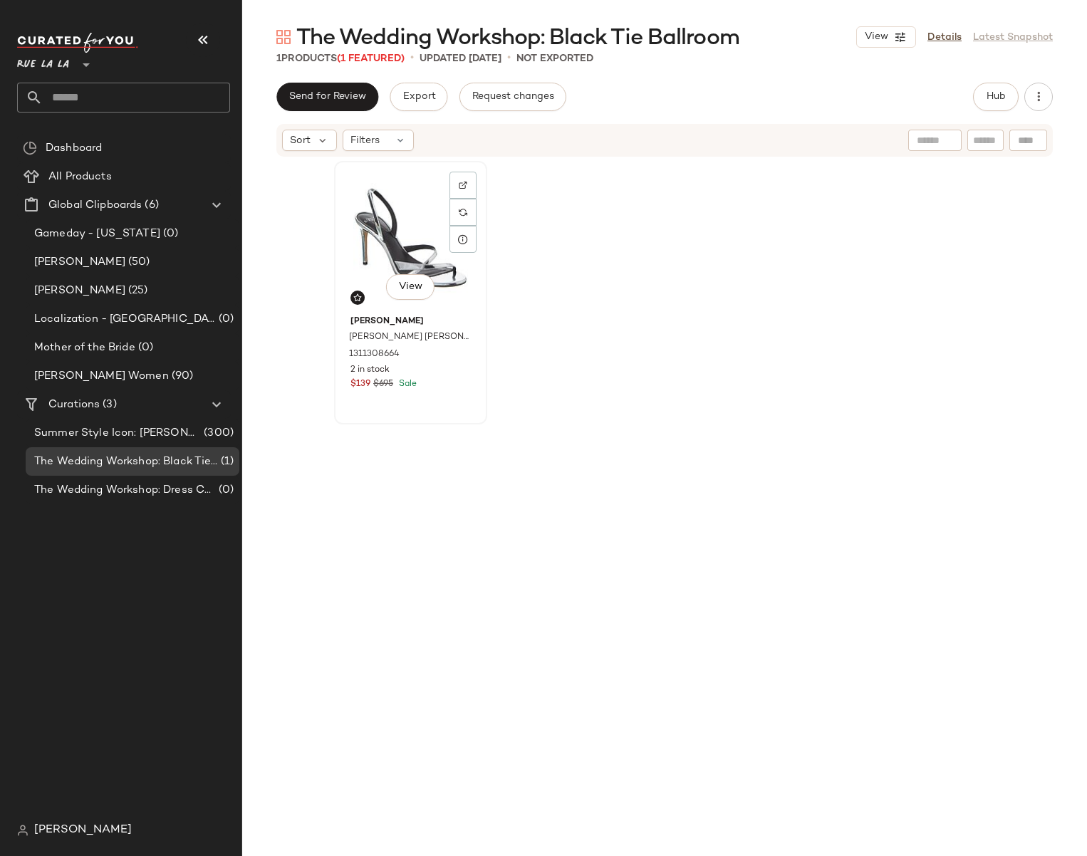
click at [405, 260] on div "View" at bounding box center [410, 238] width 143 height 144
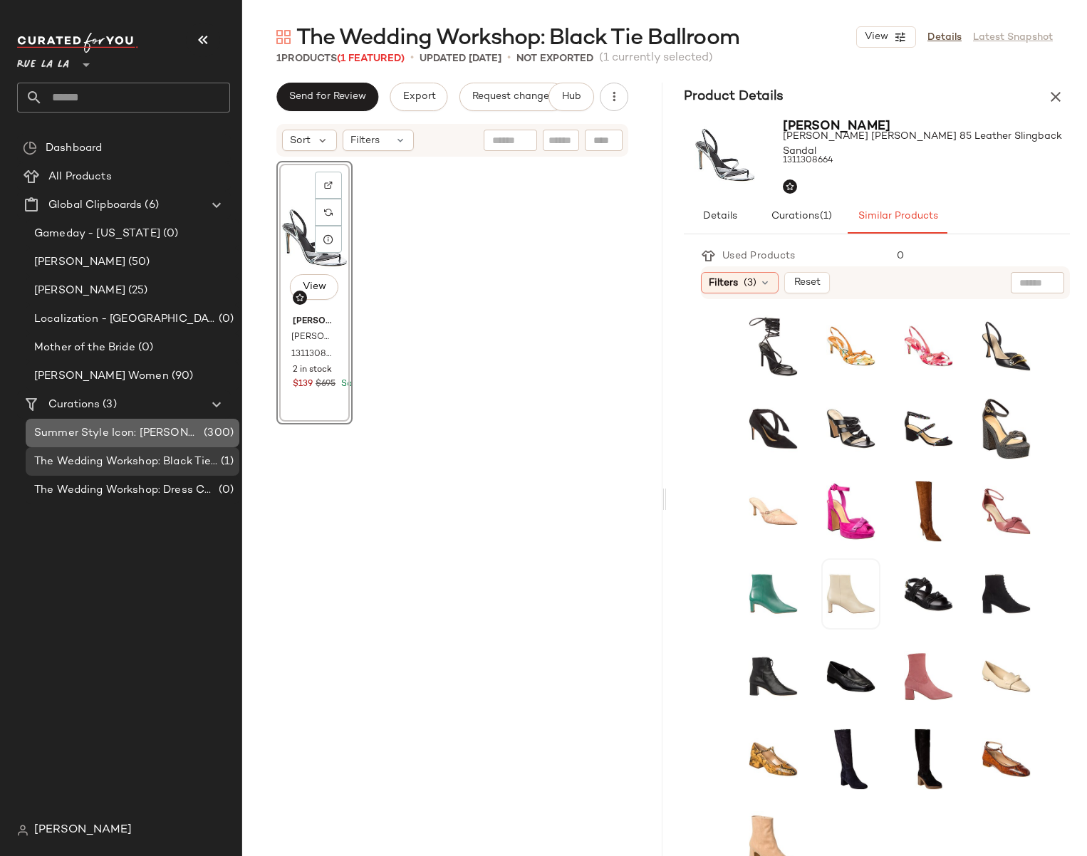
click at [94, 430] on span "Summer Style Icon: [PERSON_NAME]" at bounding box center [117, 433] width 167 height 16
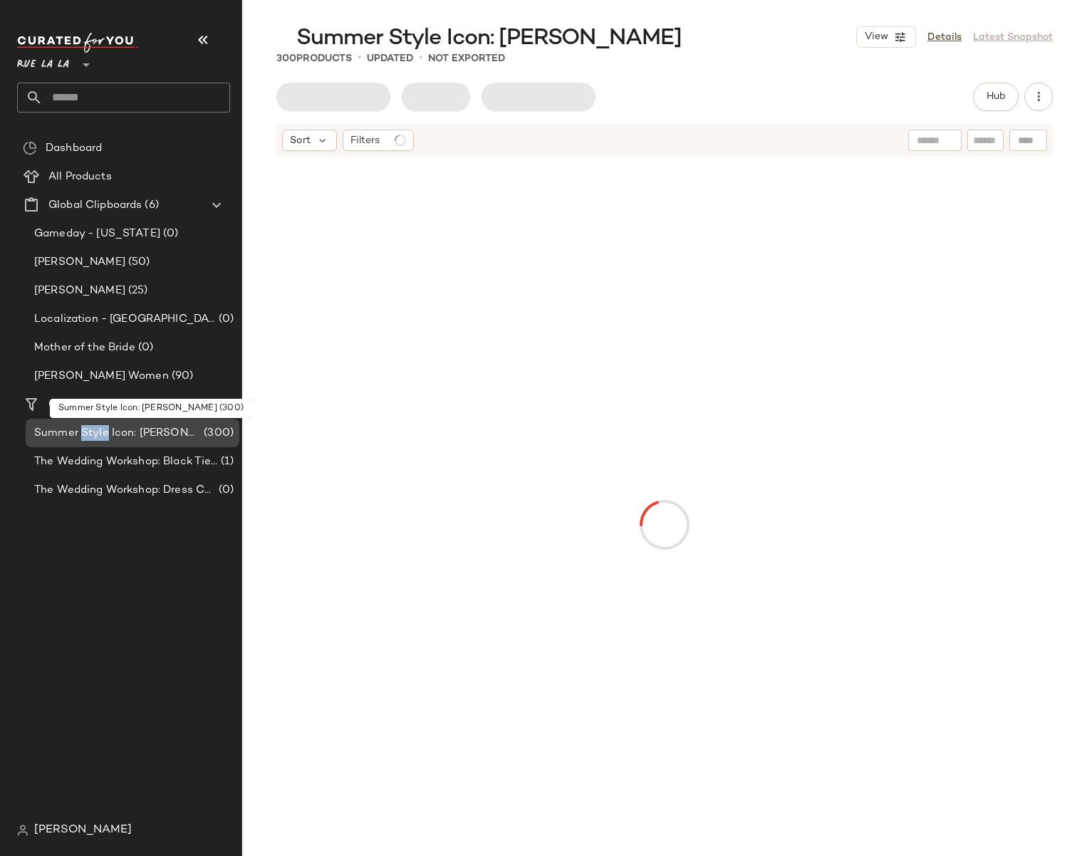
click at [94, 430] on span "Summer Style Icon: [PERSON_NAME]" at bounding box center [117, 433] width 167 height 16
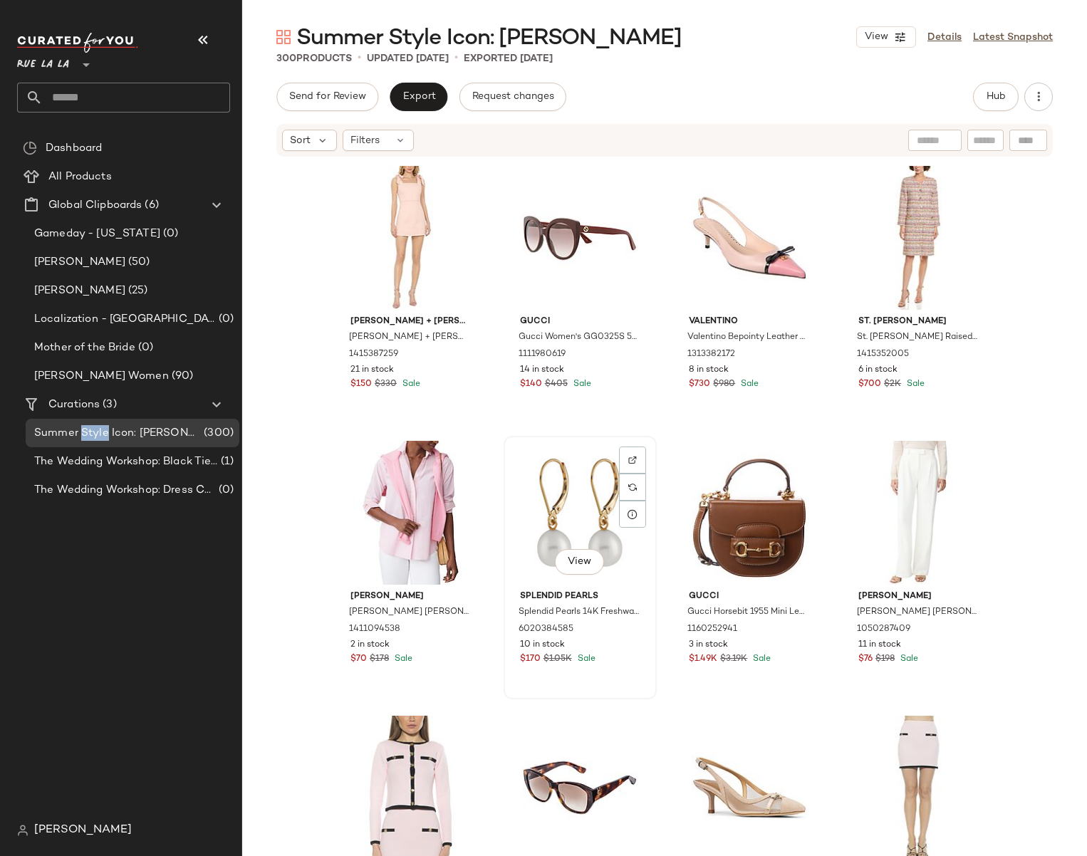
click at [595, 513] on div "View" at bounding box center [579, 513] width 143 height 144
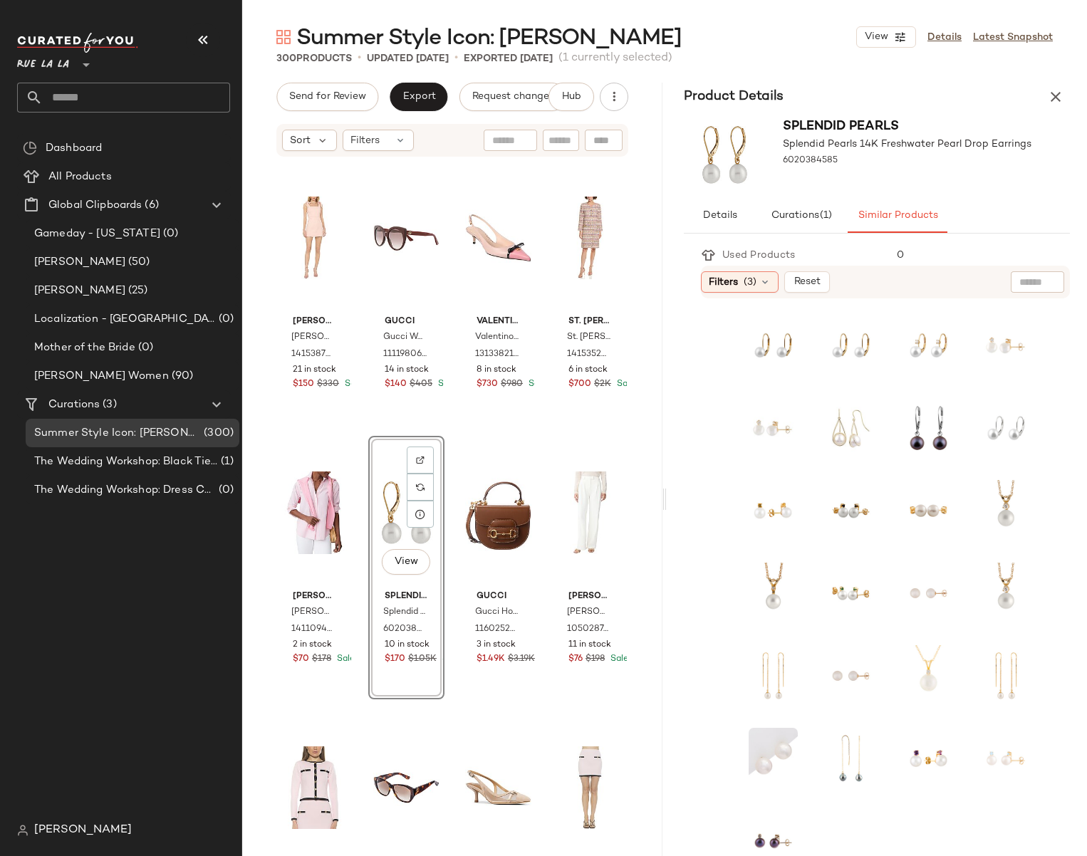
click at [765, 36] on div "Summer Style Icon: Jackie O View Details Latest Snapshot" at bounding box center [664, 37] width 845 height 28
click at [64, 177] on span "All Products" at bounding box center [79, 177] width 63 height 16
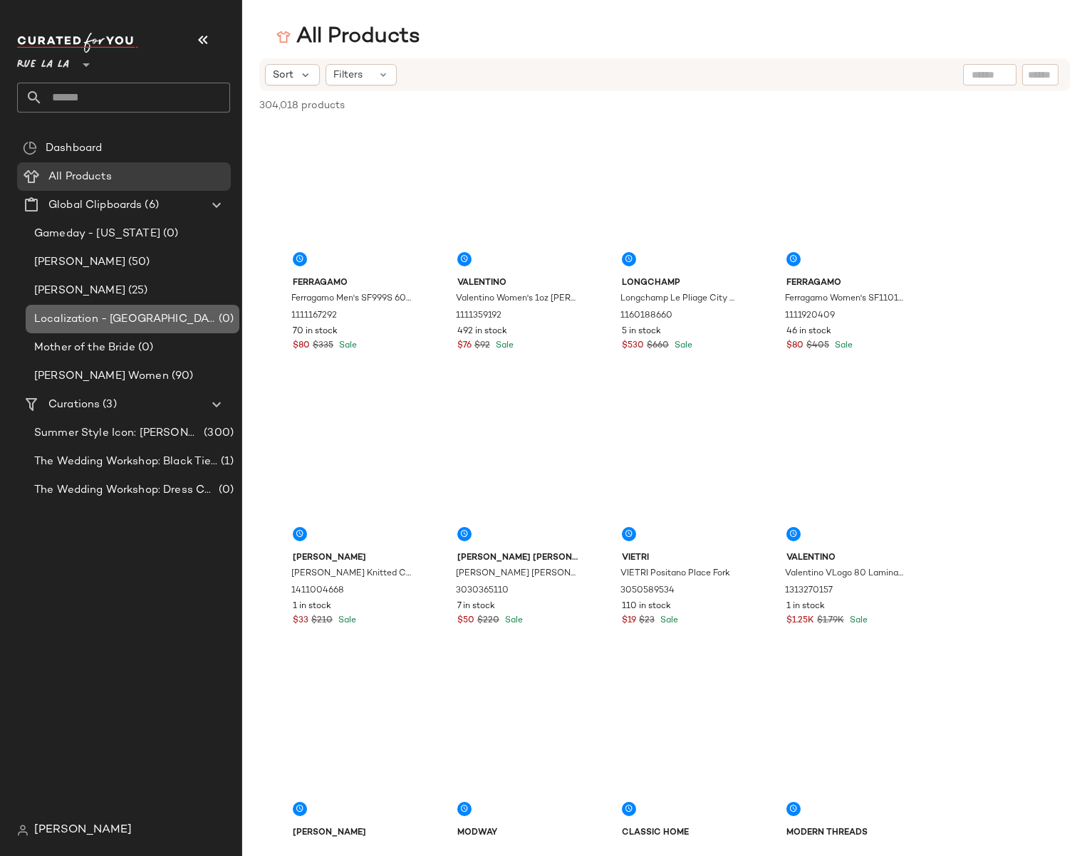
click at [112, 320] on span "Localization - [GEOGRAPHIC_DATA]" at bounding box center [125, 319] width 182 height 16
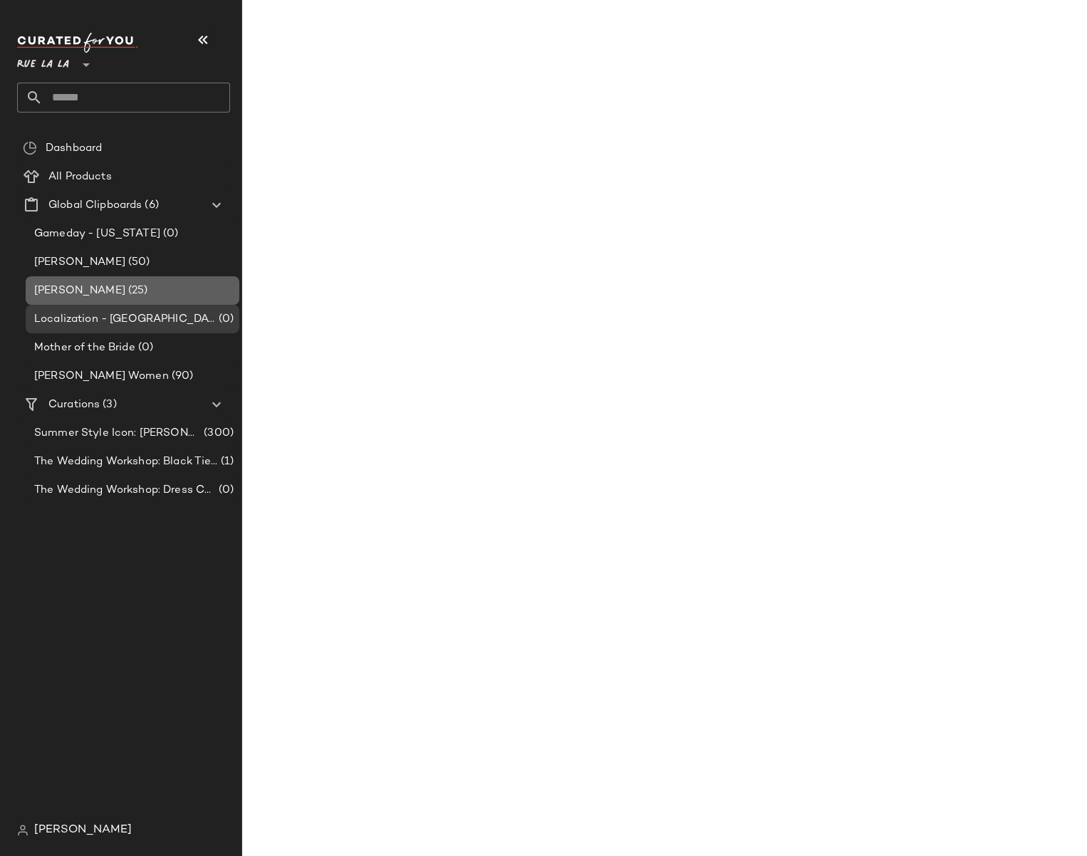
click at [98, 298] on span "[PERSON_NAME]" at bounding box center [79, 291] width 91 height 16
